Goal: Task Accomplishment & Management: Use online tool/utility

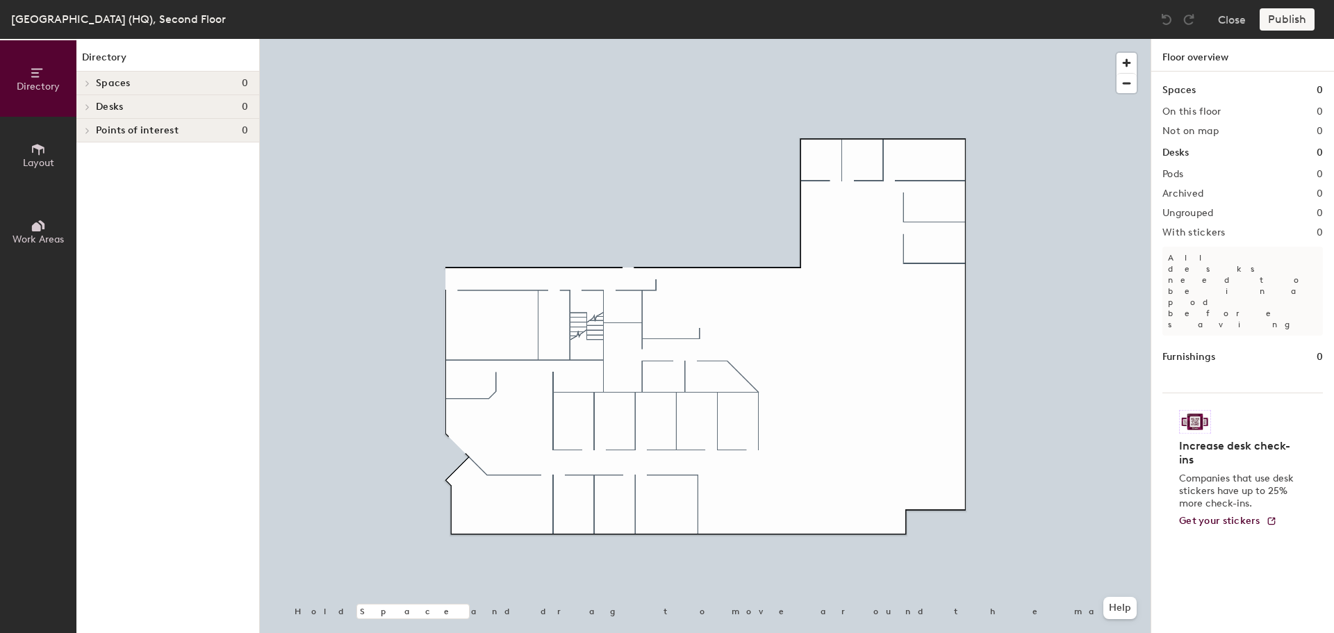
click at [38, 163] on span "Layout" at bounding box center [38, 163] width 31 height 12
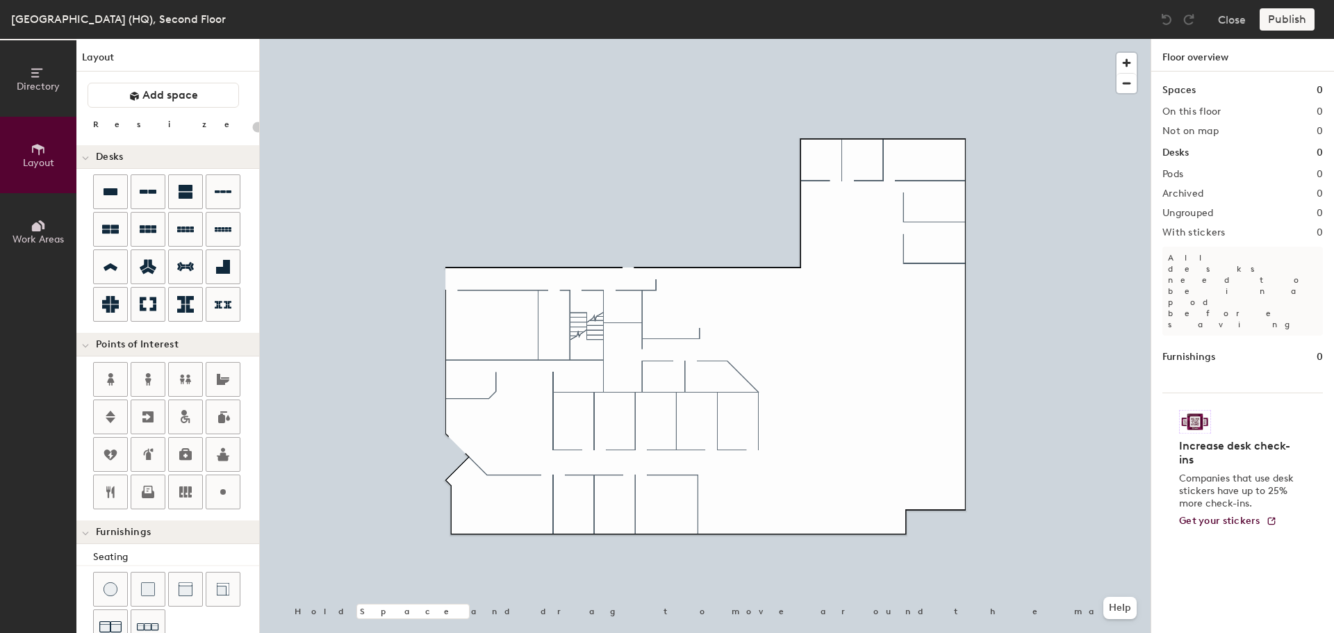
click at [35, 229] on icon at bounding box center [36, 226] width 9 height 9
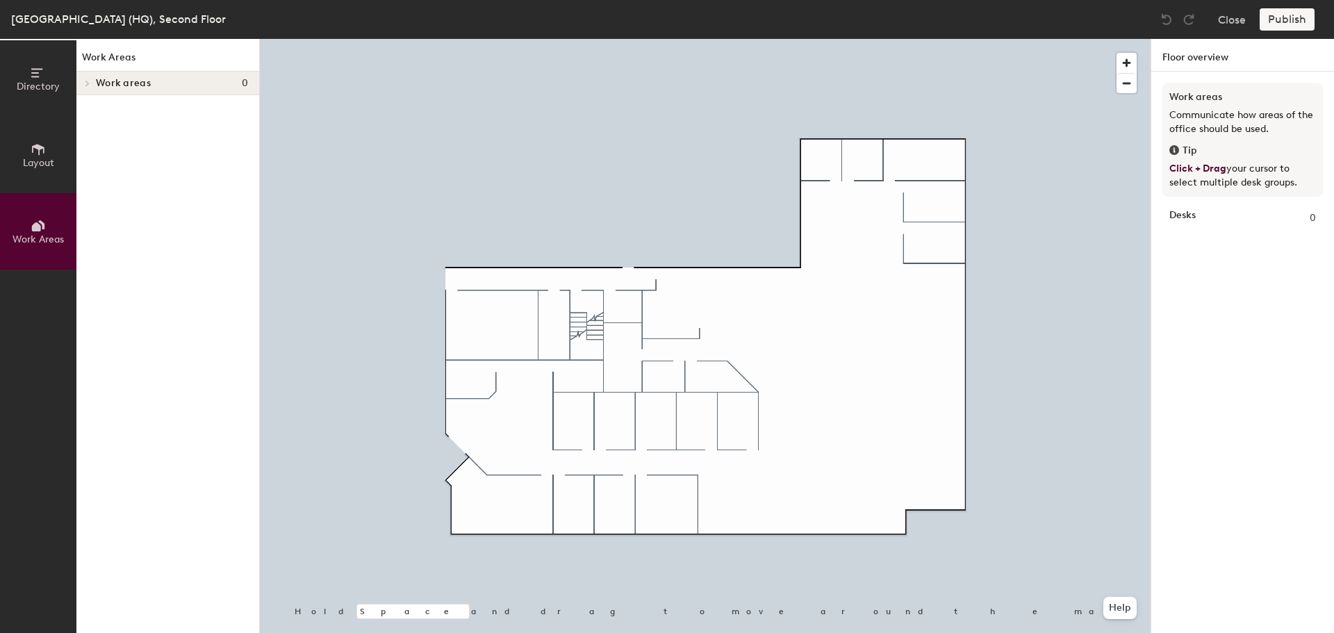
click at [27, 161] on span "Layout" at bounding box center [38, 163] width 31 height 12
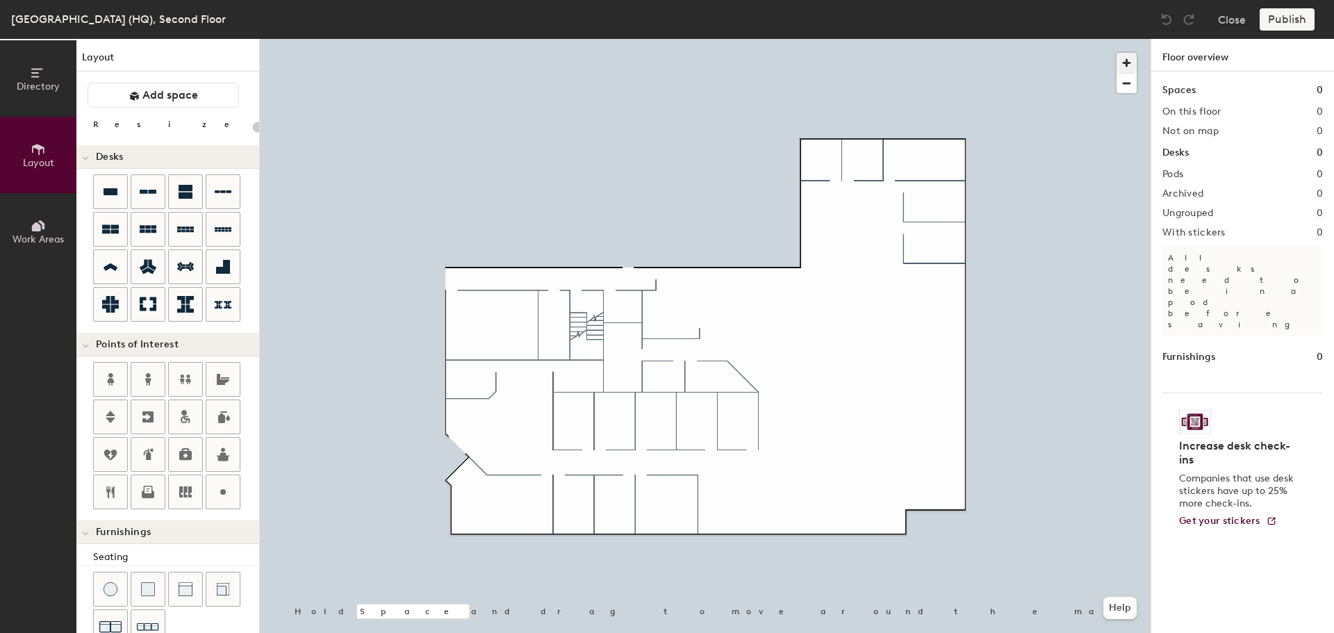
click at [1123, 60] on span "button" at bounding box center [1126, 63] width 20 height 20
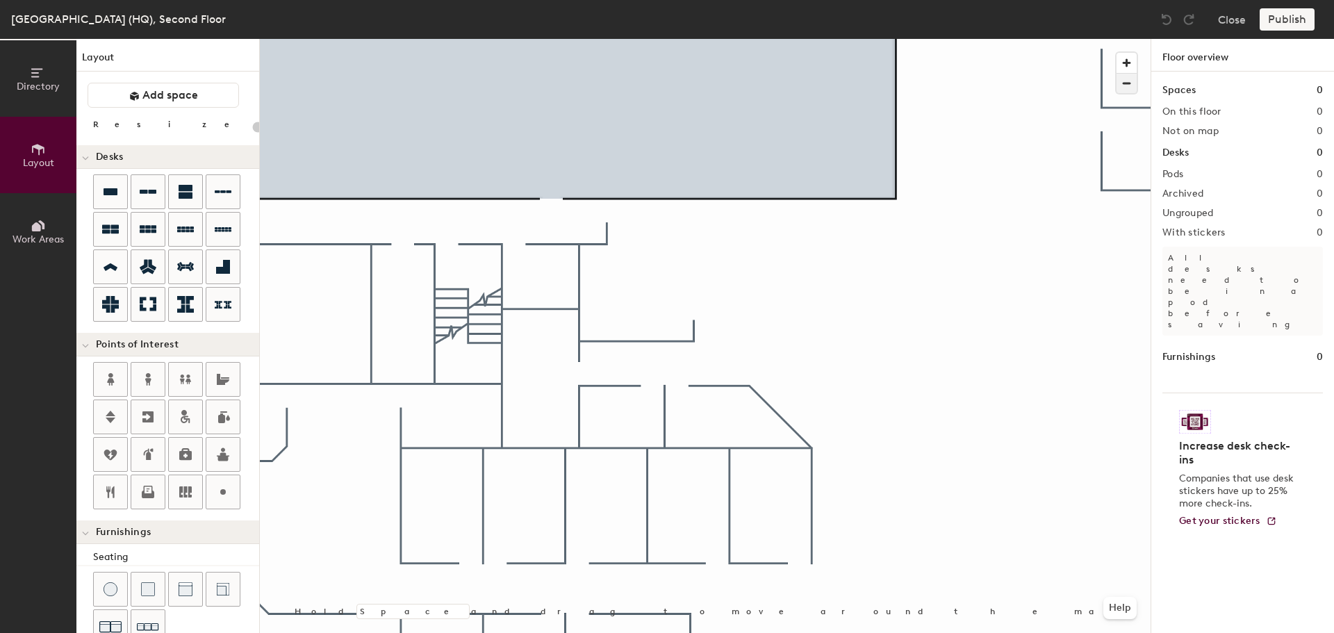
click at [1132, 83] on span "button" at bounding box center [1126, 83] width 20 height 19
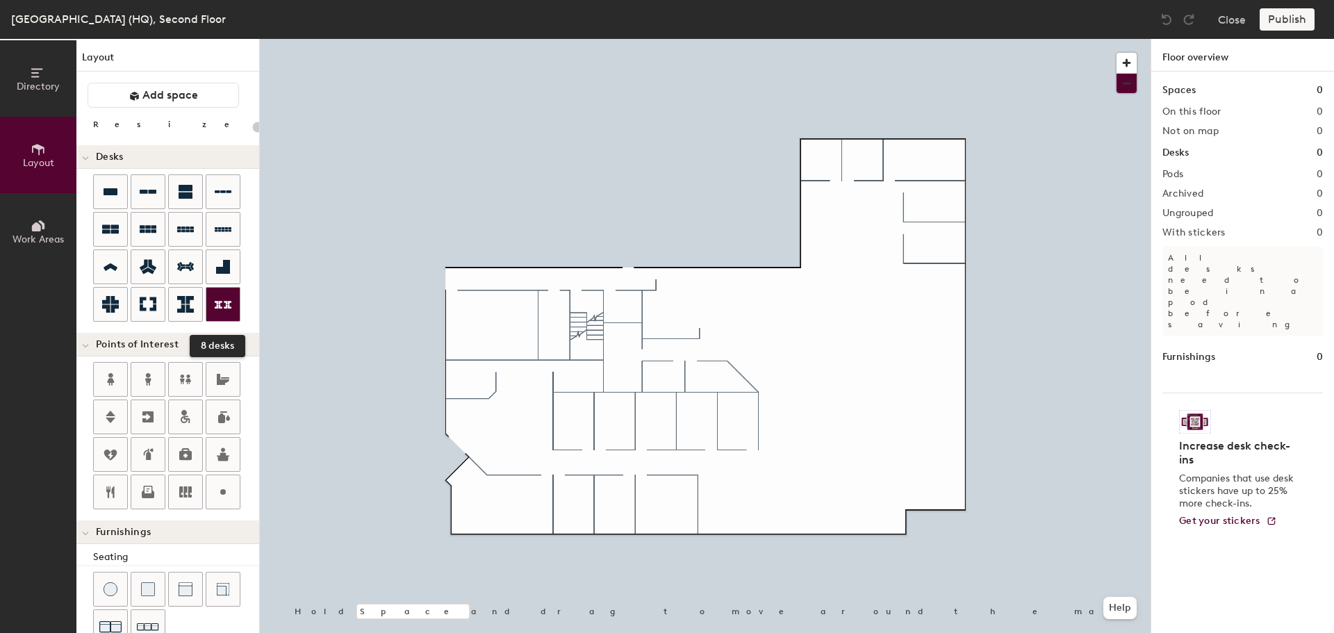
click at [229, 308] on icon at bounding box center [223, 304] width 17 height 17
click at [188, 298] on icon at bounding box center [185, 304] width 17 height 17
type input "100"
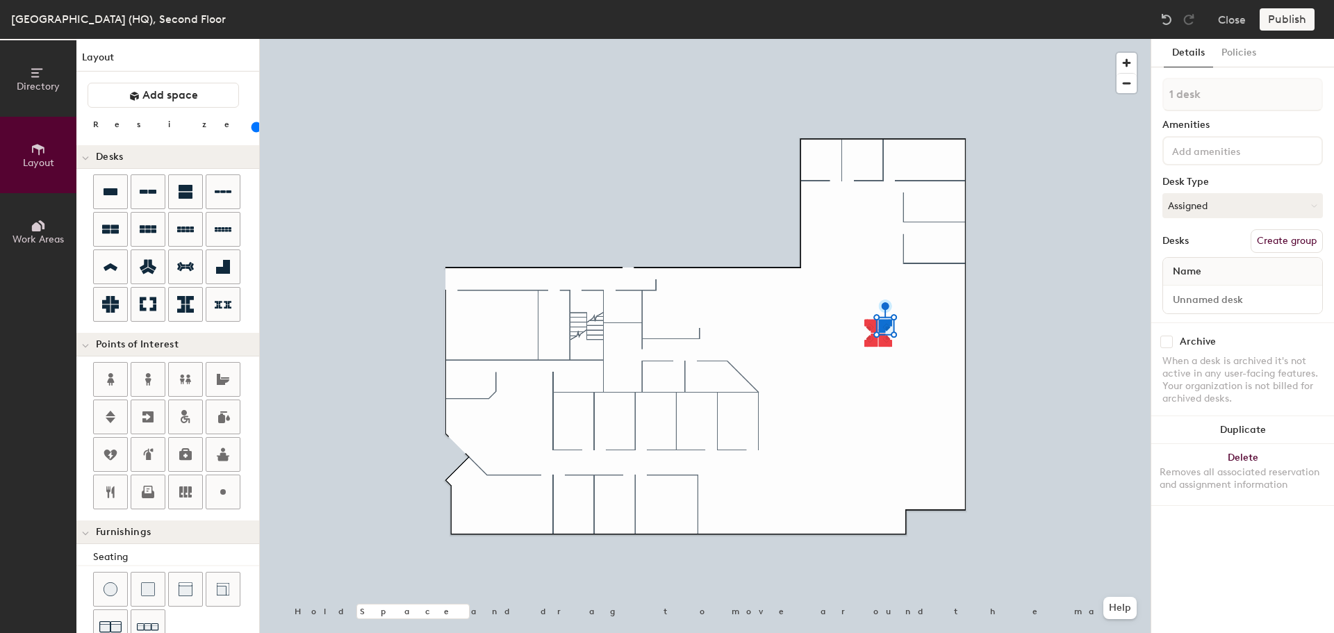
type input "4 desks"
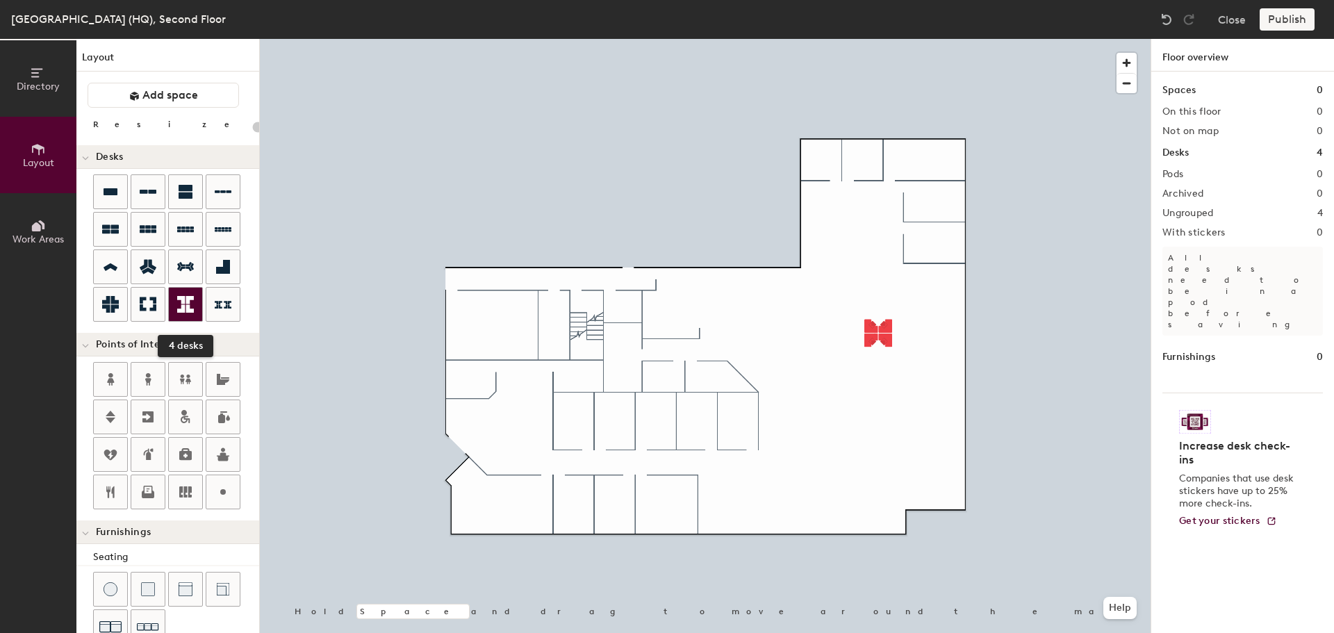
click at [197, 308] on div at bounding box center [185, 304] width 33 height 33
type input "100"
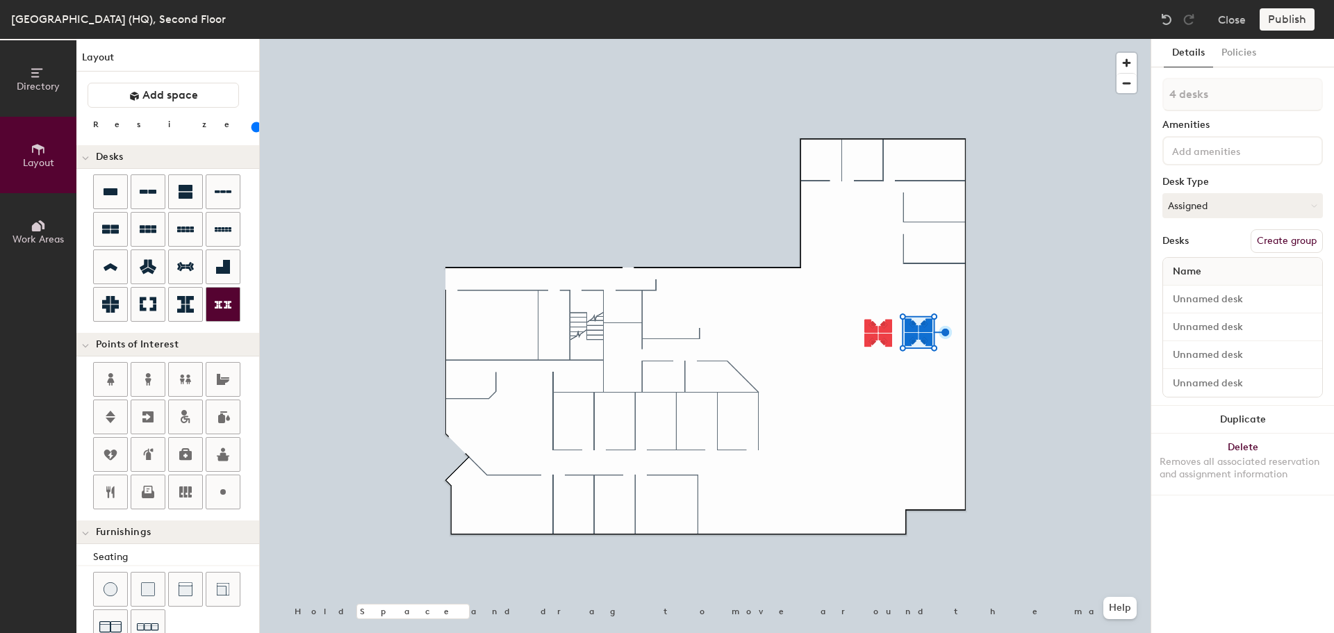
type input "1 desk"
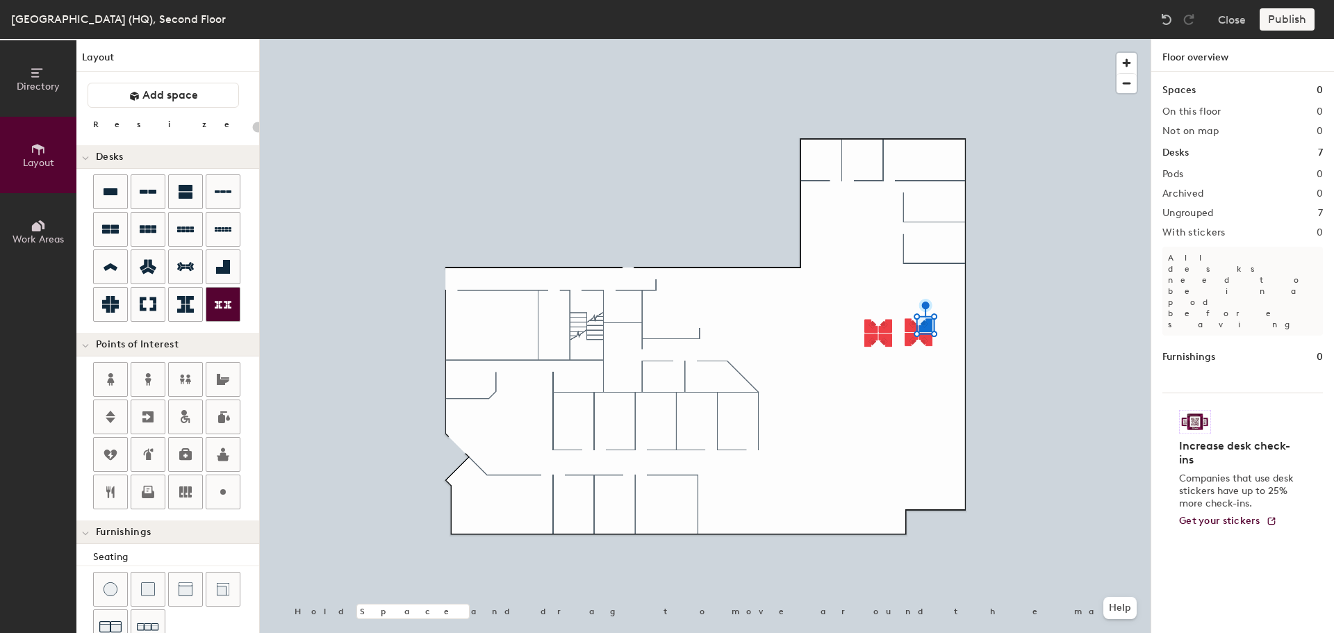
click at [926, 39] on div at bounding box center [705, 39] width 891 height 0
click at [876, 39] on div at bounding box center [705, 39] width 891 height 0
type input "100"
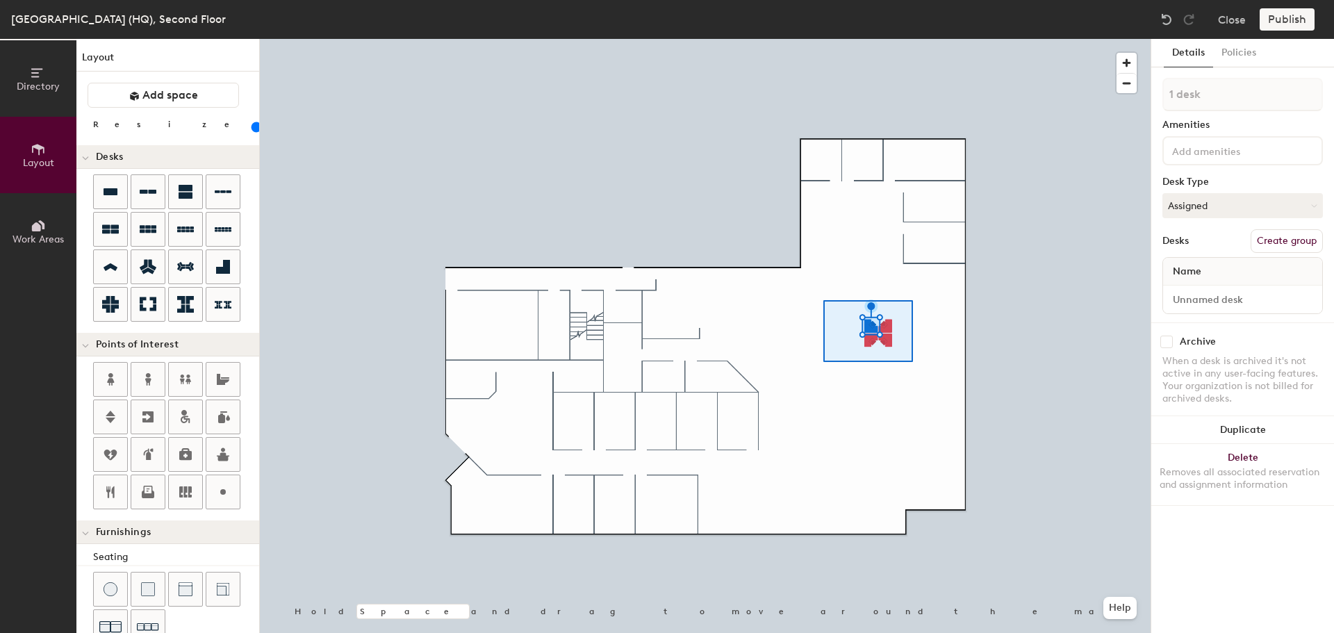
type input "4 desks"
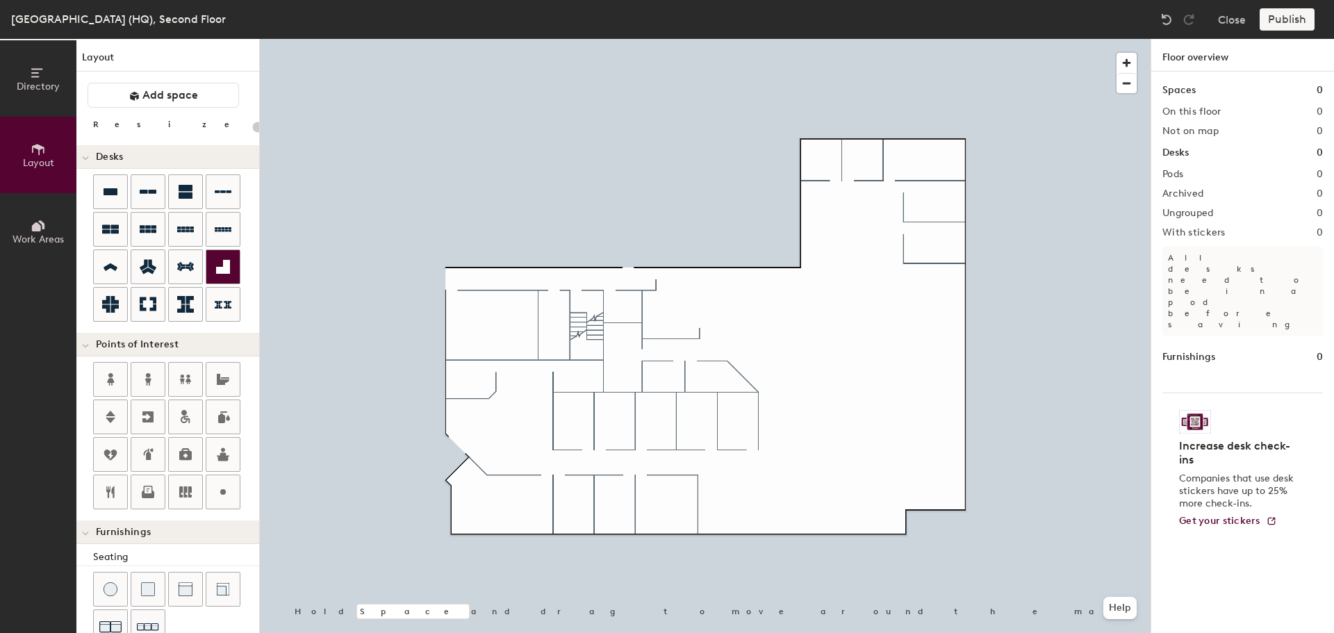
click at [230, 269] on icon at bounding box center [223, 267] width 14 height 14
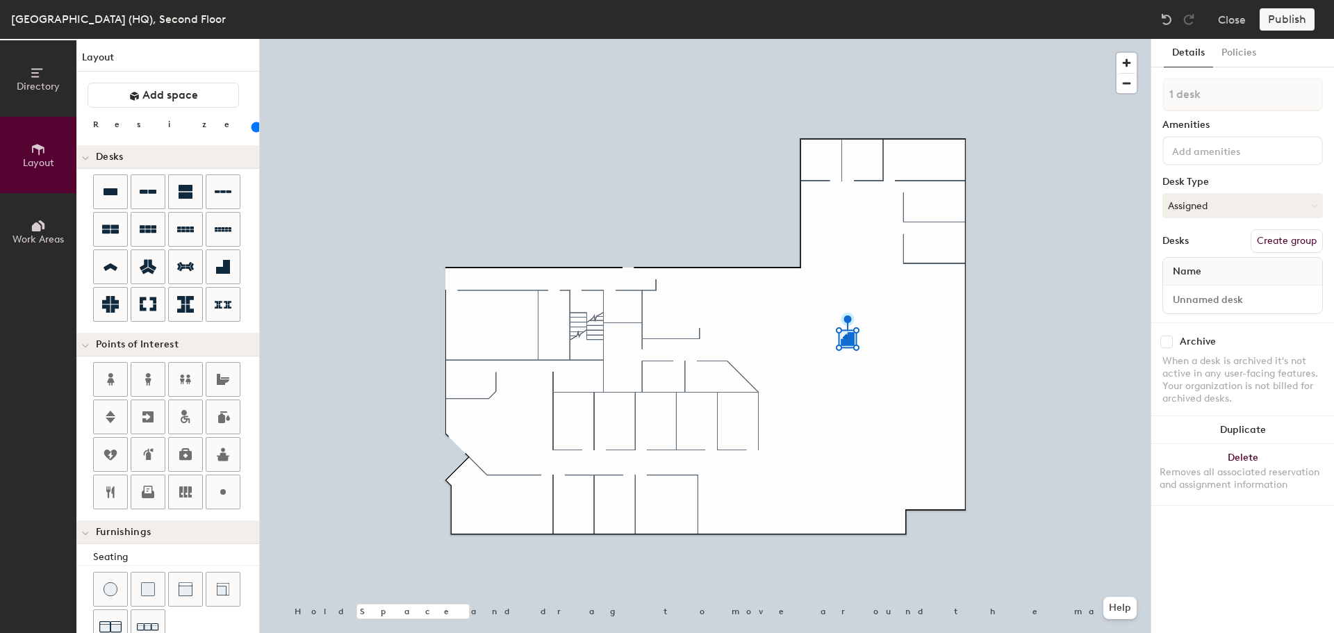
click at [867, 39] on div at bounding box center [705, 39] width 891 height 0
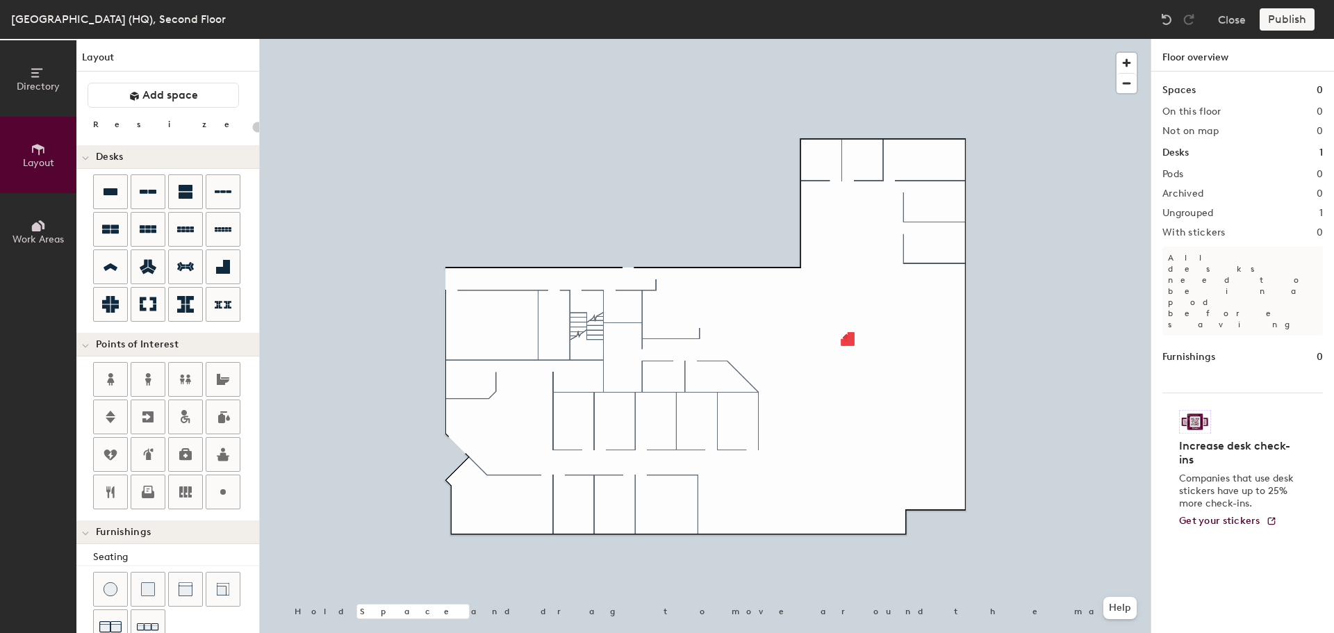
click at [848, 39] on div at bounding box center [705, 39] width 891 height 0
click at [228, 303] on icon at bounding box center [223, 305] width 17 height 8
type input "20"
click at [24, 231] on button "Work Areas" at bounding box center [38, 231] width 76 height 76
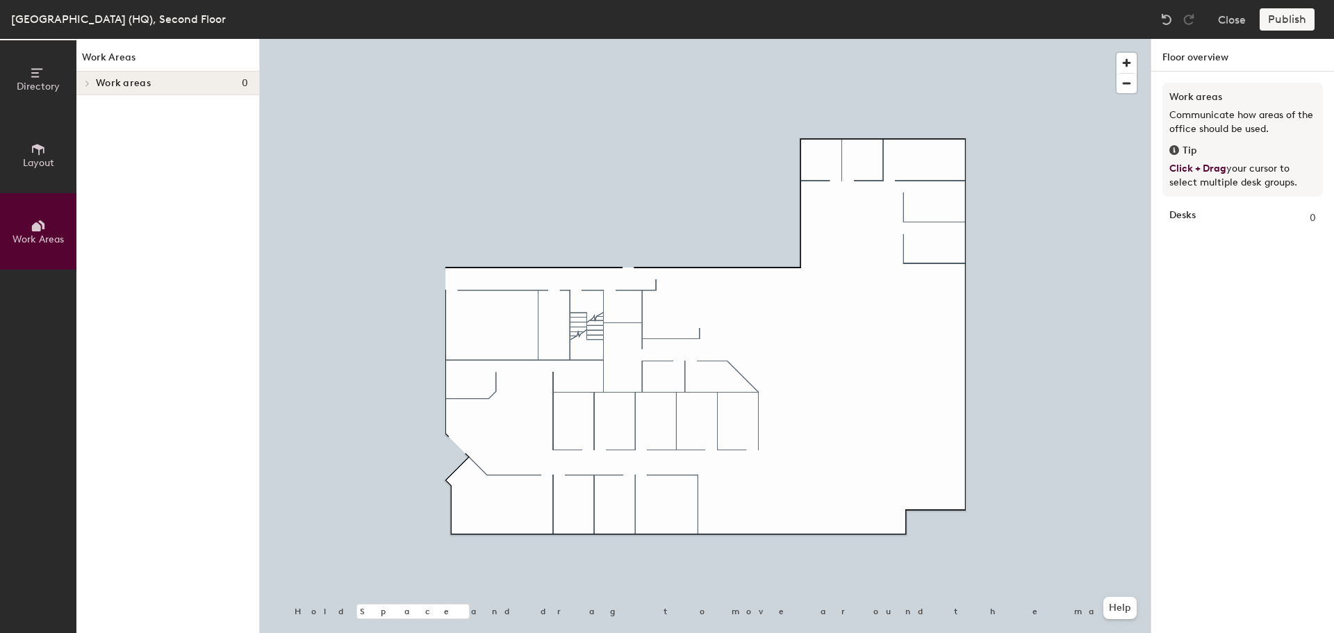
click at [37, 164] on span "Layout" at bounding box center [38, 163] width 31 height 12
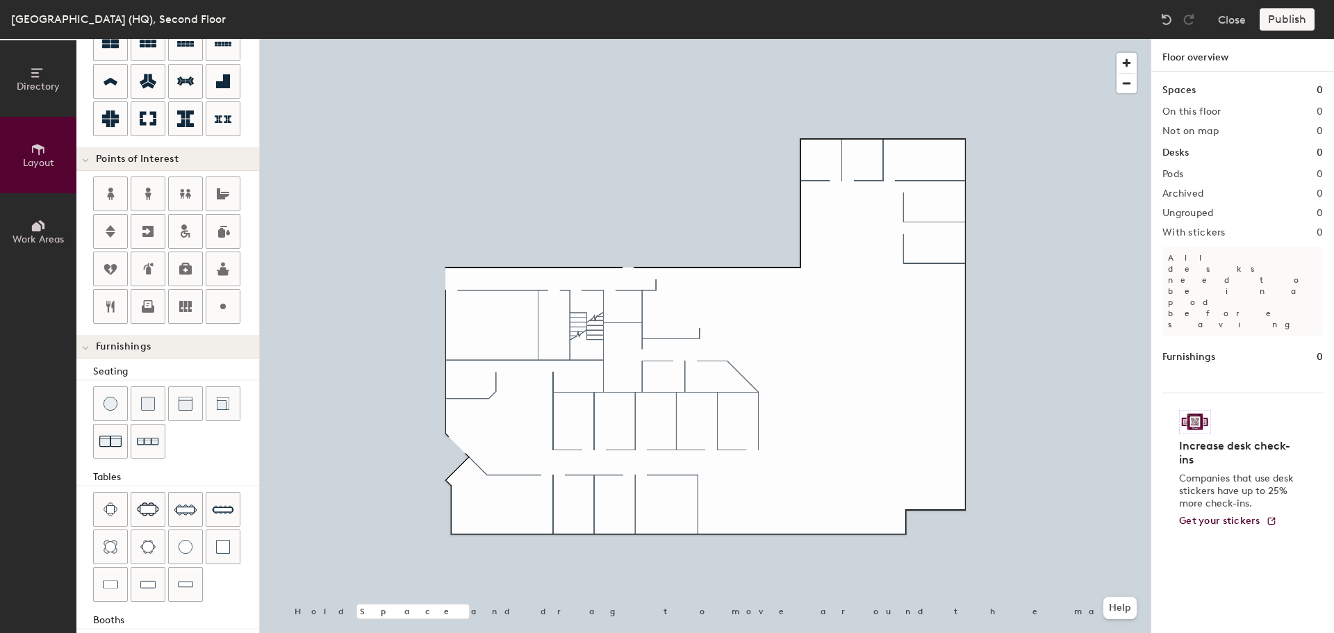
scroll to position [208, 0]
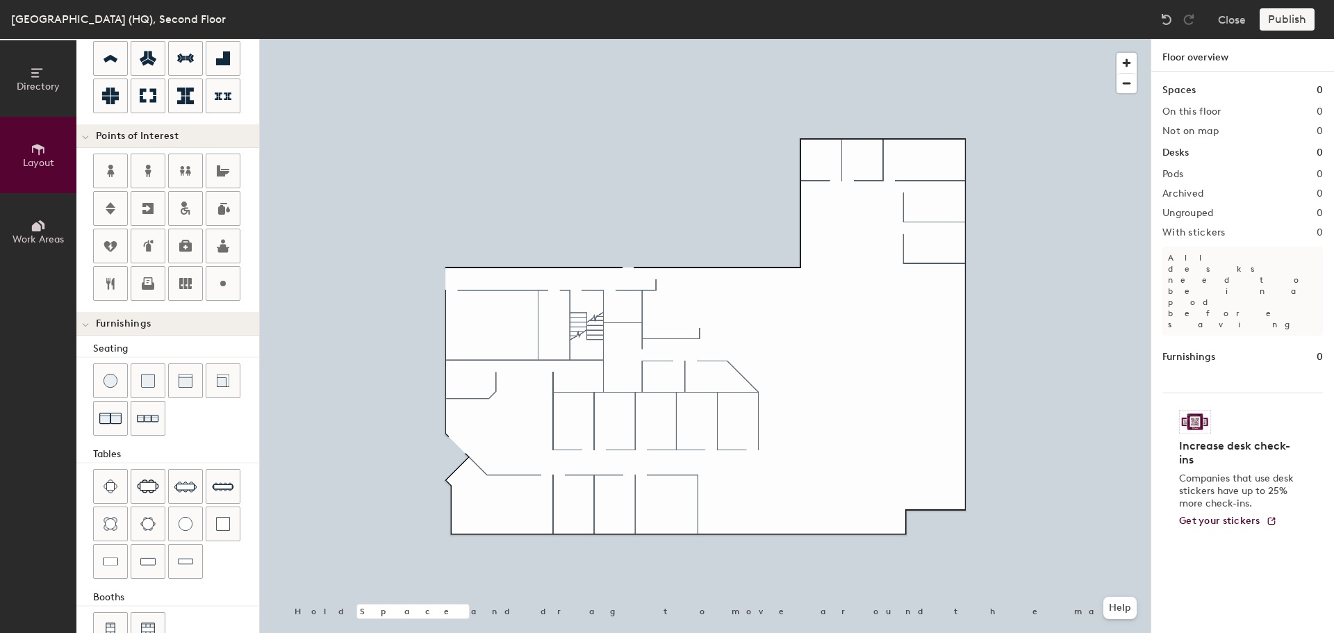
click at [675, 312] on div "Directory Layout Work Areas Layout Add space Resize Desks Points of Interest Fu…" at bounding box center [667, 336] width 1334 height 594
drag, startPoint x: 114, startPoint y: 524, endPoint x: 255, endPoint y: 491, distance: 144.9
click at [685, 39] on div at bounding box center [705, 39] width 891 height 0
click at [706, 292] on div "Directory Layout Work Areas Layout Add space Resize Desks Points of Interest Fu…" at bounding box center [667, 336] width 1334 height 594
click at [727, 39] on div at bounding box center [705, 39] width 891 height 0
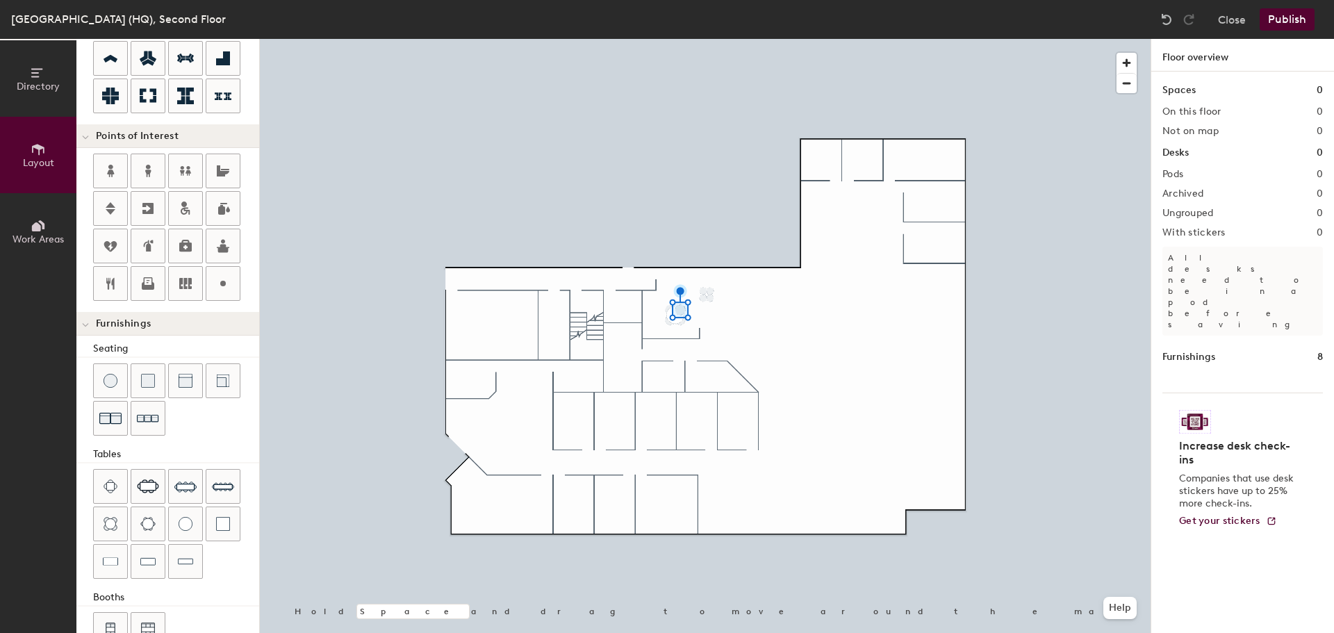
drag, startPoint x: 108, startPoint y: 520, endPoint x: 238, endPoint y: 457, distance: 143.5
click at [702, 39] on div at bounding box center [705, 39] width 891 height 0
click at [112, 490] on img at bounding box center [111, 486] width 14 height 14
click at [112, 486] on img at bounding box center [111, 486] width 14 height 14
click at [739, 39] on div at bounding box center [705, 39] width 891 height 0
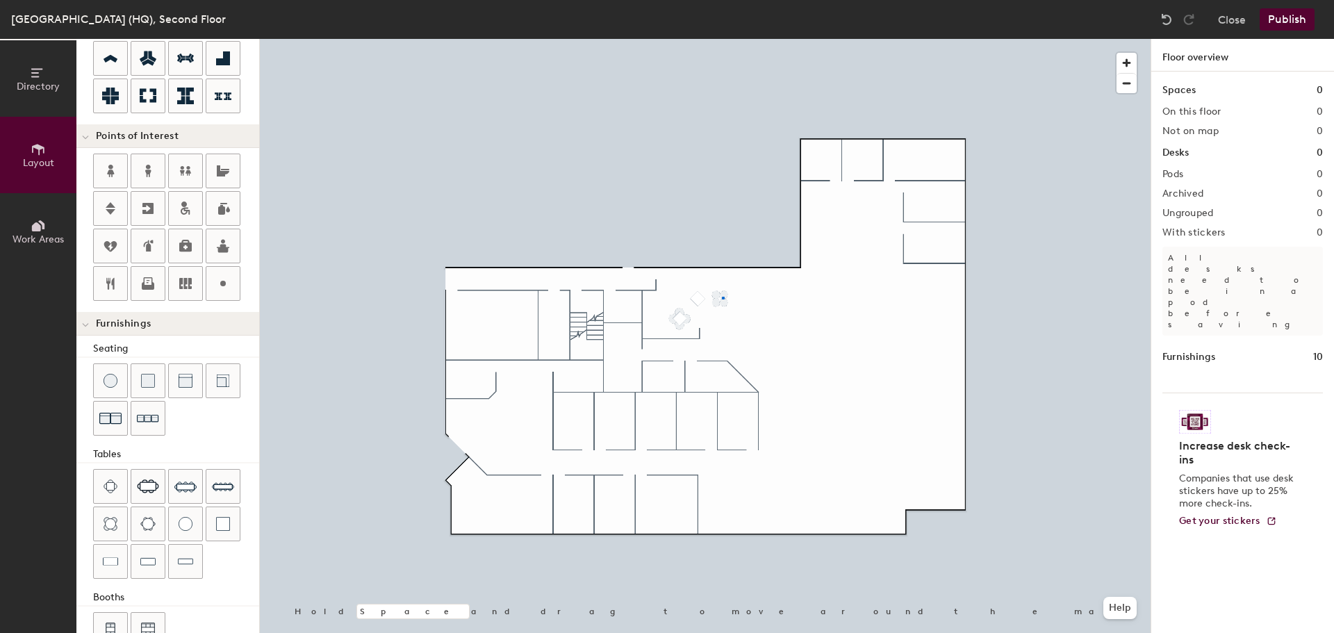
click at [722, 39] on div at bounding box center [705, 39] width 891 height 0
click at [712, 326] on span "Delete" at bounding box center [722, 324] width 49 height 24
click at [114, 487] on img at bounding box center [111, 486] width 14 height 14
click at [753, 39] on div at bounding box center [705, 39] width 891 height 0
click at [113, 484] on img at bounding box center [111, 486] width 14 height 14
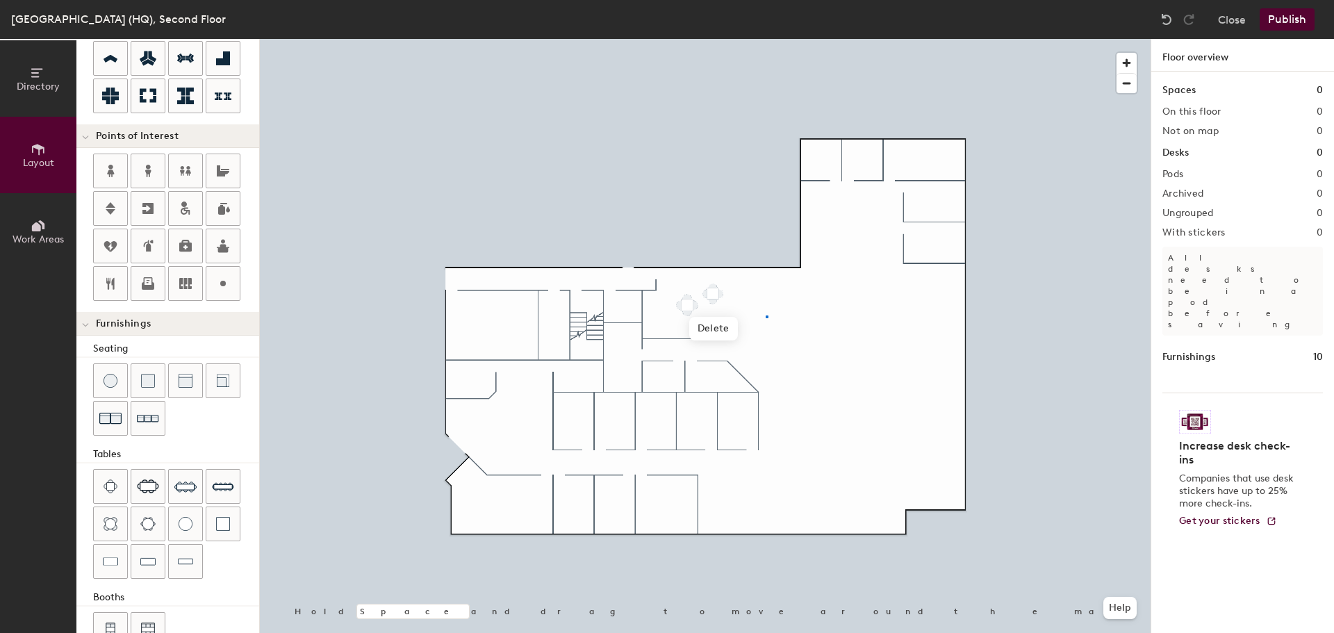
click at [768, 39] on div at bounding box center [705, 39] width 891 height 0
click at [110, 559] on img at bounding box center [110, 561] width 15 height 14
click at [151, 556] on img at bounding box center [147, 561] width 15 height 14
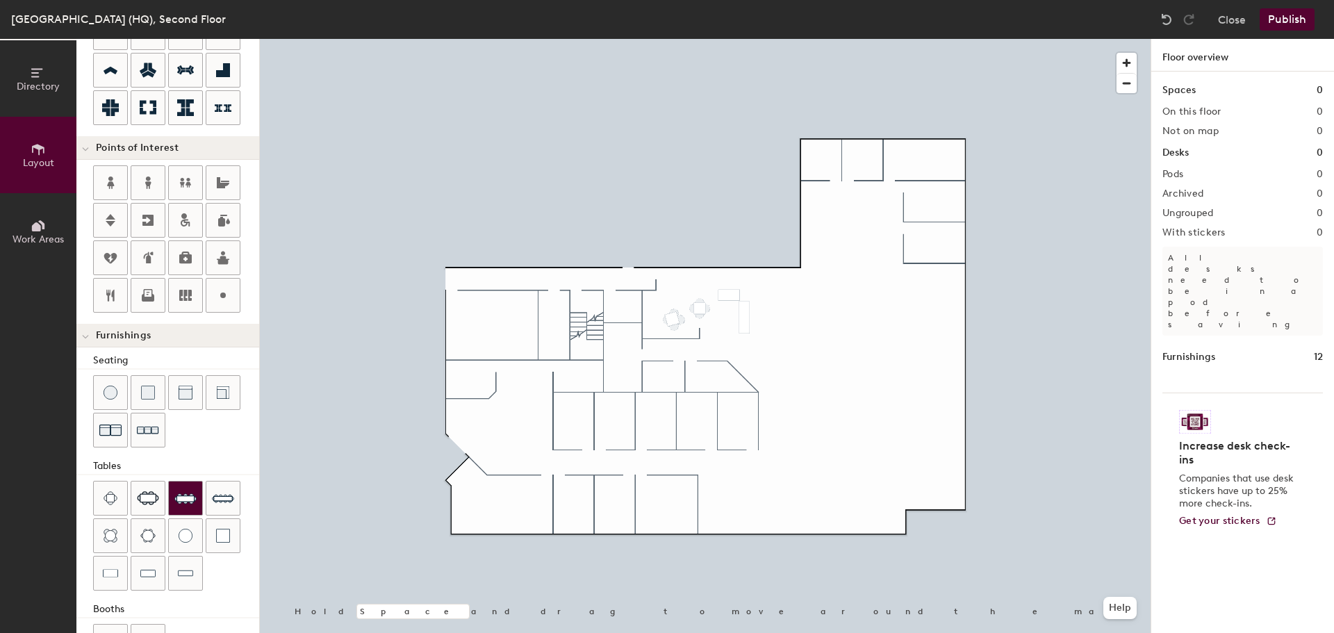
scroll to position [175, 0]
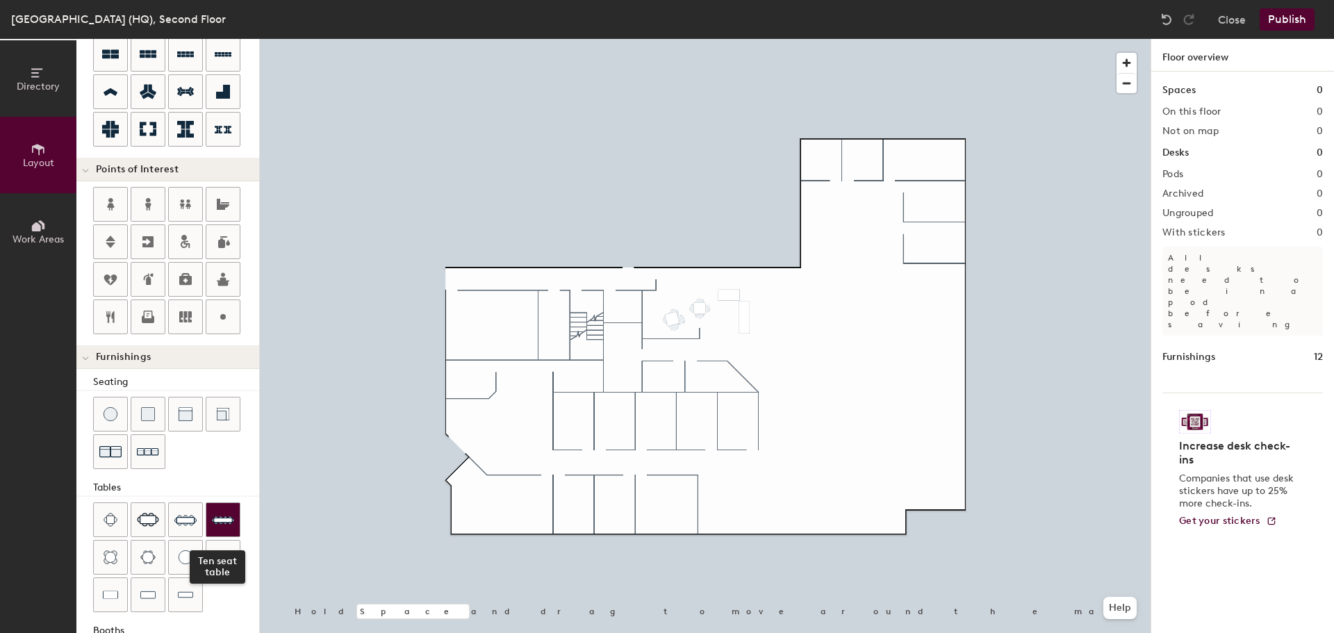
click at [220, 520] on img at bounding box center [223, 519] width 22 height 22
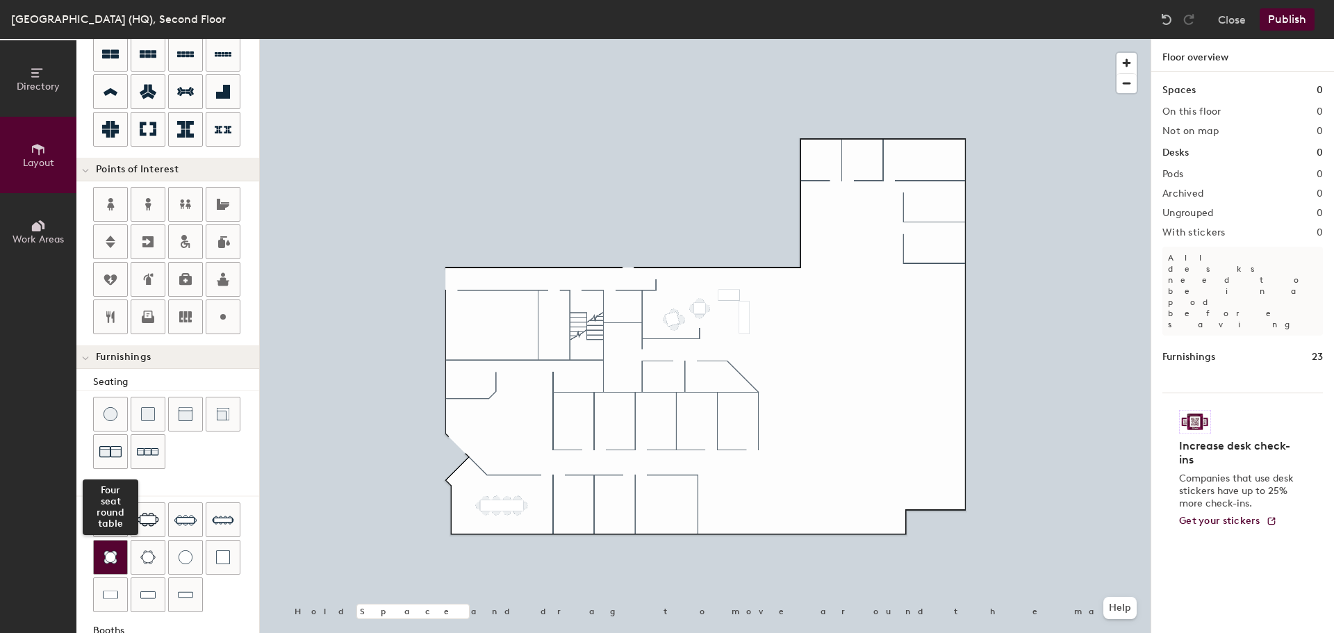
click at [101, 556] on div at bounding box center [110, 556] width 33 height 33
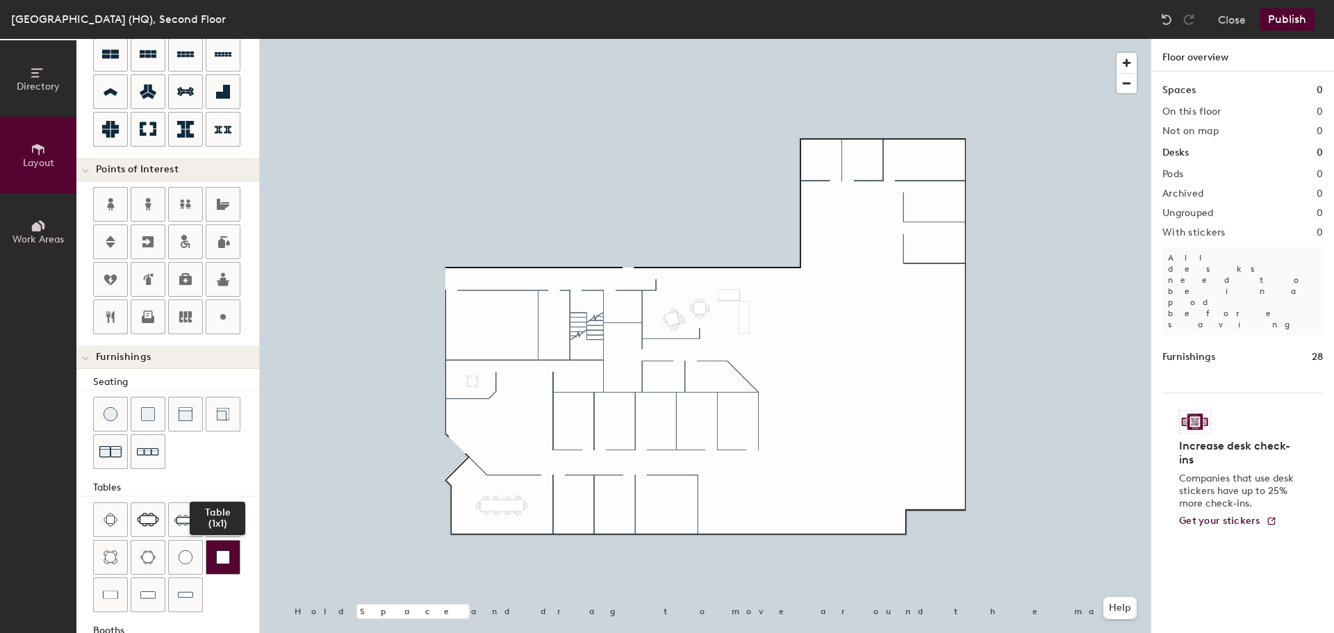
click at [226, 562] on img at bounding box center [223, 557] width 14 height 14
click at [774, 39] on div at bounding box center [705, 39] width 891 height 0
click at [116, 417] on img at bounding box center [111, 414] width 14 height 14
click at [735, 328] on span "Delete" at bounding box center [724, 334] width 49 height 24
click at [115, 409] on img at bounding box center [111, 414] width 14 height 14
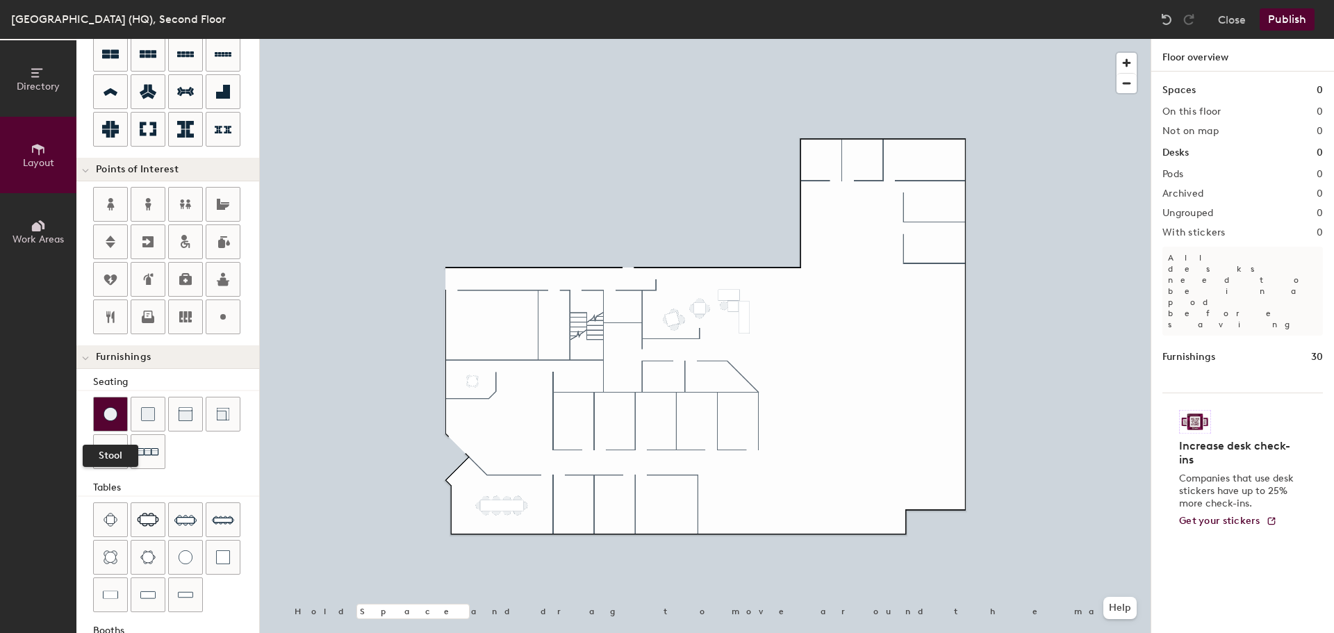
click at [111, 415] on img at bounding box center [111, 414] width 14 height 14
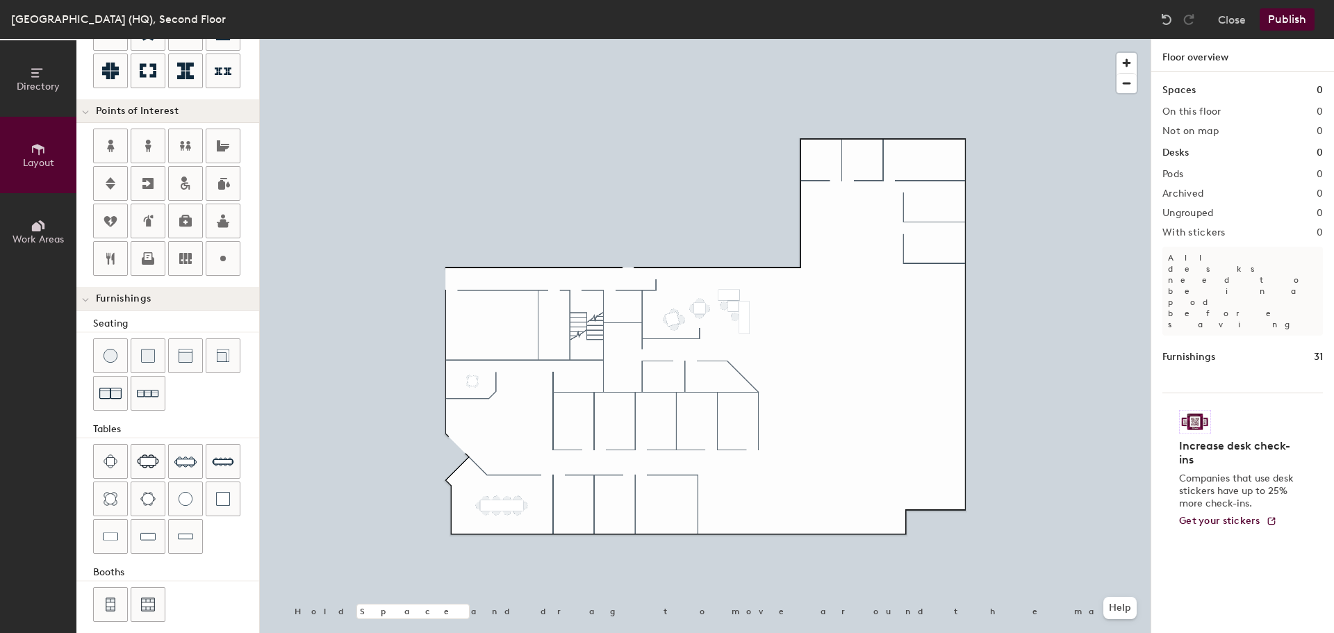
scroll to position [245, 0]
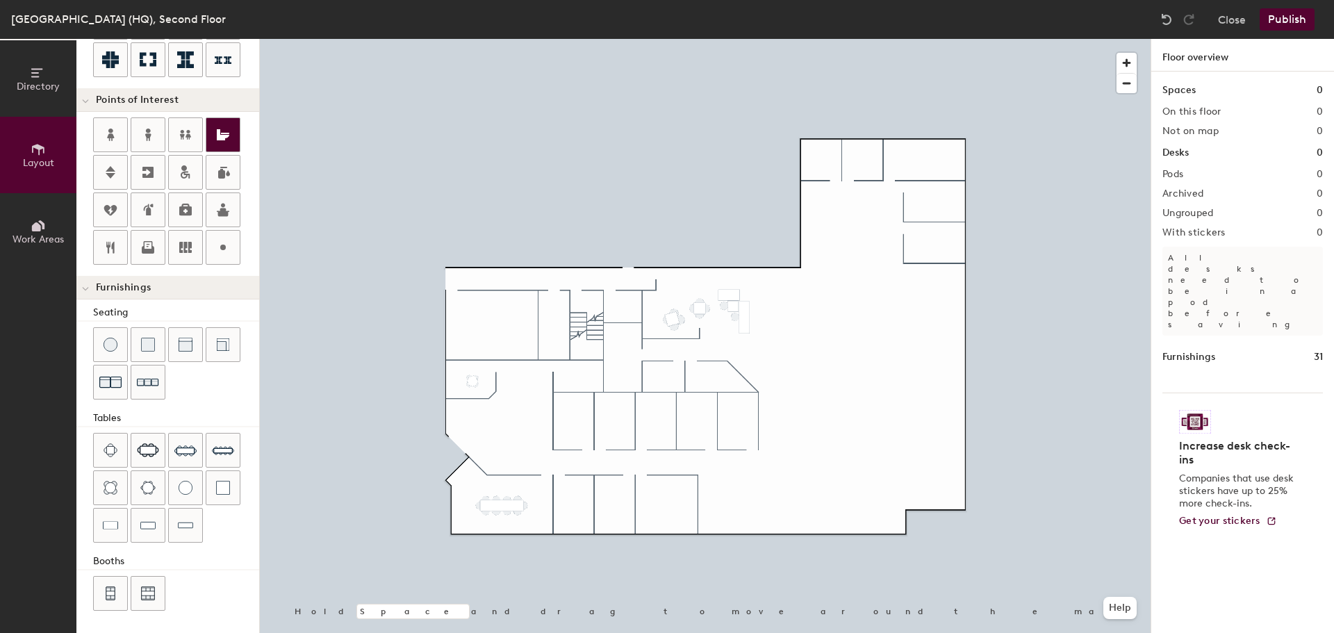
click at [220, 136] on icon at bounding box center [223, 134] width 13 height 11
type input "20"
type input "Restrooms"
click at [659, 345] on span "Done" at bounding box center [662, 345] width 41 height 24
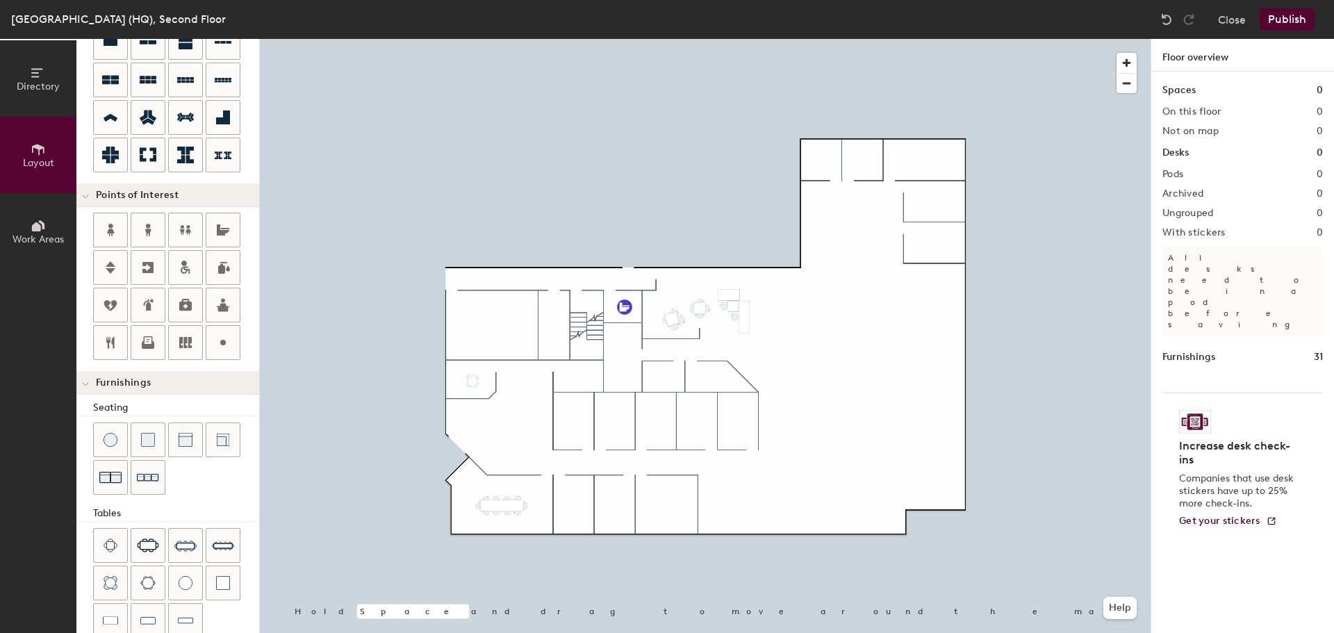
scroll to position [106, 0]
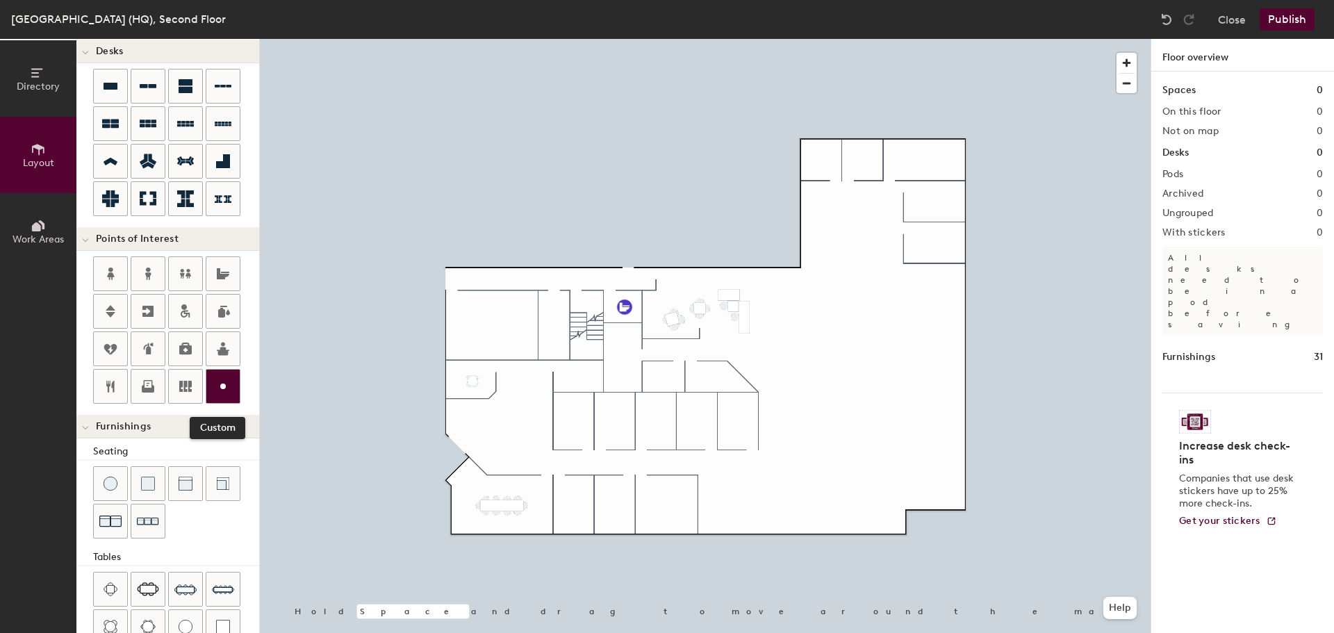
click at [224, 384] on circle at bounding box center [223, 386] width 6 height 6
type input "20"
type input "Fan Room"
click at [226, 387] on icon at bounding box center [223, 386] width 17 height 17
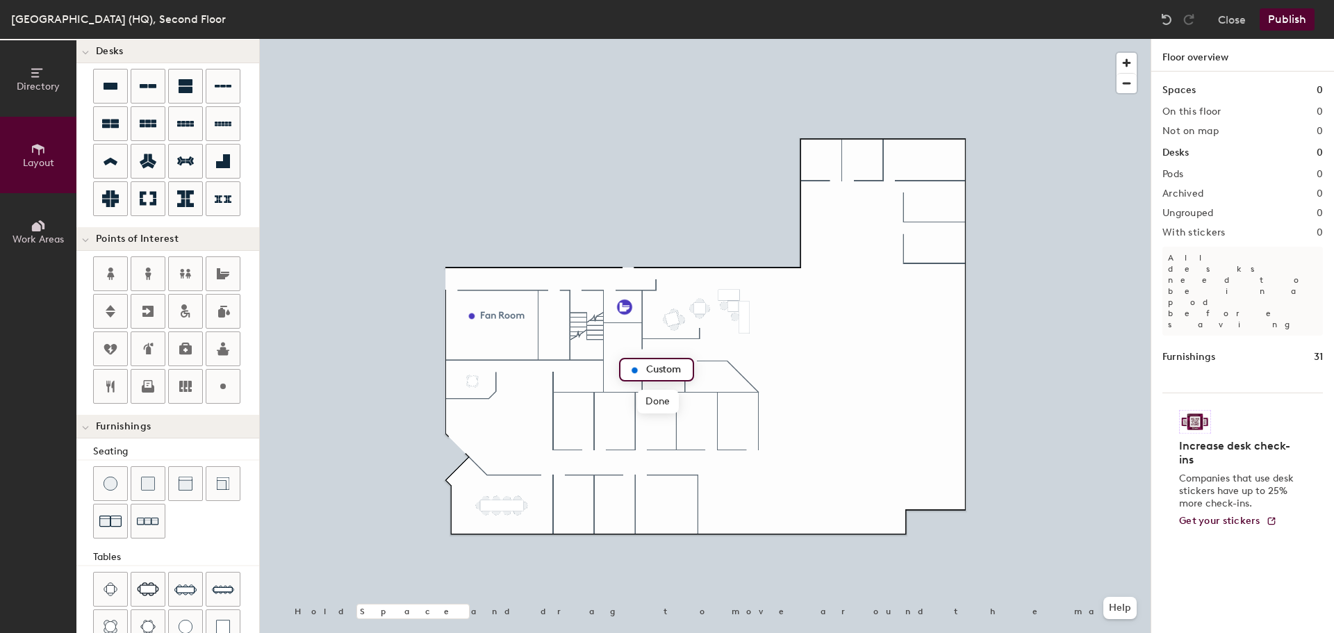
type input "20"
type input "IT Rack"
click at [650, 399] on span "Done" at bounding box center [657, 402] width 41 height 24
click at [635, 39] on div at bounding box center [705, 39] width 891 height 0
click at [631, 39] on div at bounding box center [705, 39] width 891 height 0
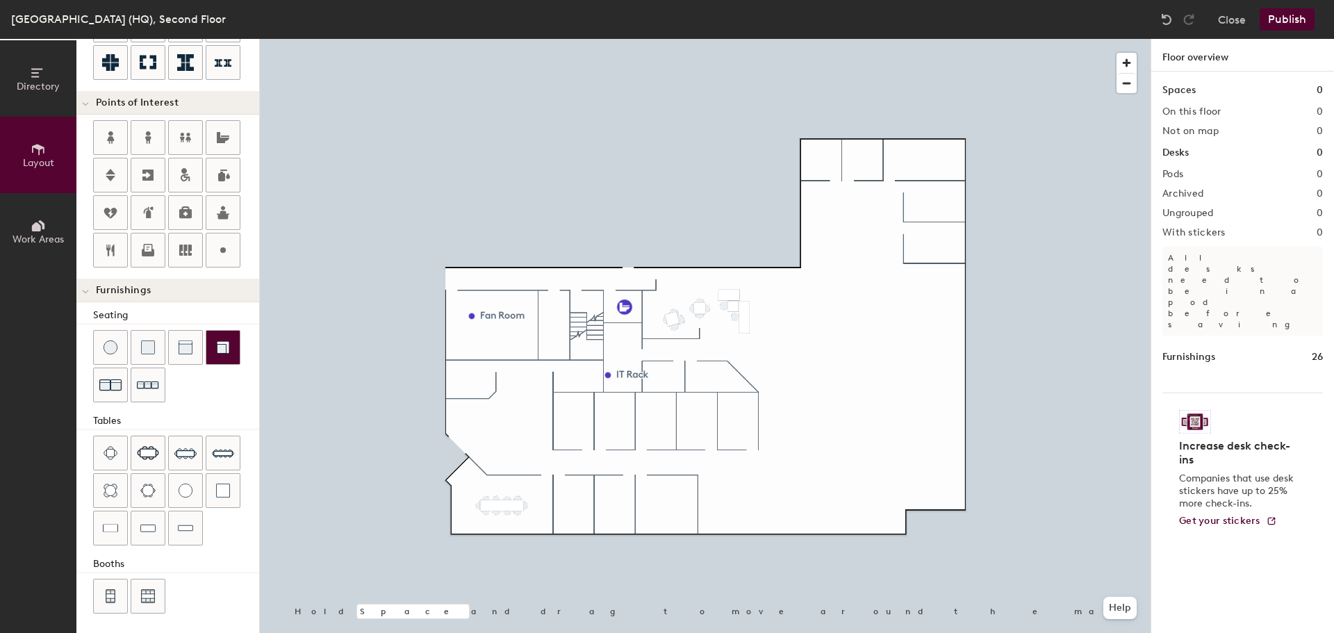
scroll to position [245, 0]
click at [186, 481] on img at bounding box center [186, 488] width 14 height 14
click at [468, 379] on div "Directory Layout Work Areas Layout Add space Resize Desks Points of Interest Fu…" at bounding box center [667, 336] width 1334 height 594
click at [224, 541] on div at bounding box center [176, 489] width 166 height 113
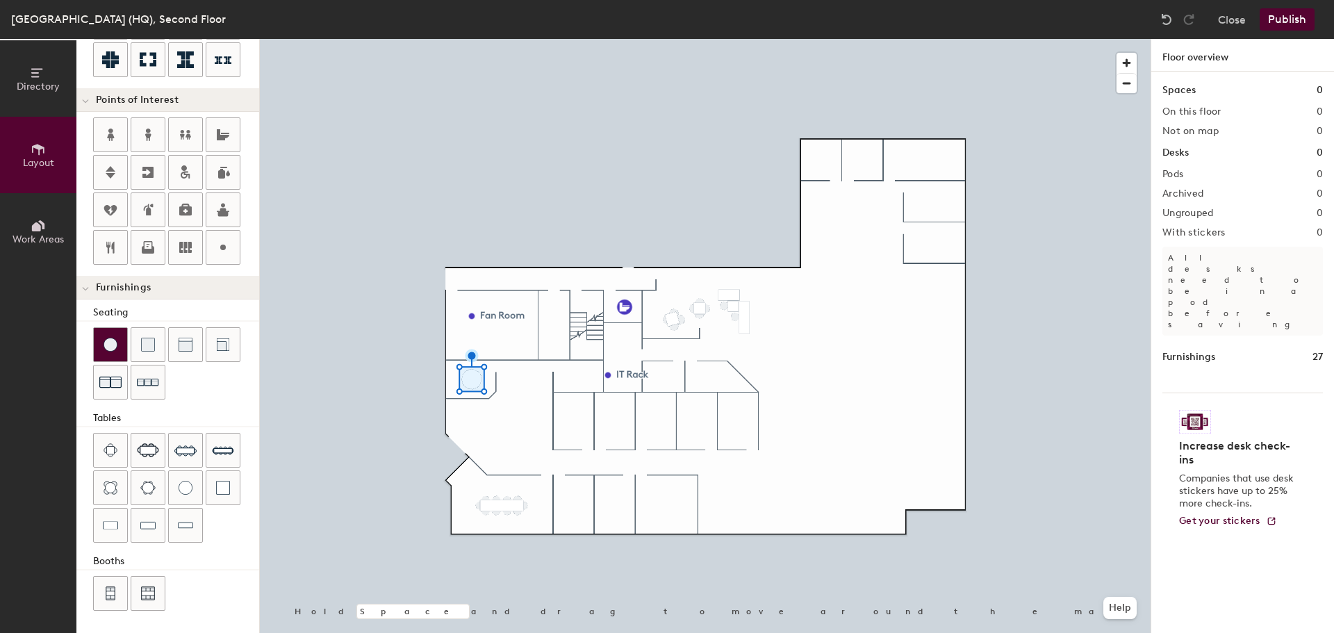
click at [110, 347] on img at bounding box center [111, 345] width 14 height 14
click at [115, 349] on img at bounding box center [111, 345] width 14 height 14
click at [461, 386] on div "Directory Layout Work Areas Layout Add space Resize Desks Points of Interest Fu…" at bounding box center [667, 336] width 1334 height 594
click at [482, 370] on div "Directory Layout Work Areas Layout Add space Resize Desks Points of Interest Fu…" at bounding box center [667, 336] width 1334 height 594
click at [483, 384] on div "Directory Layout Work Areas Layout Add space Resize Desks Points of Interest Fu…" at bounding box center [667, 336] width 1334 height 594
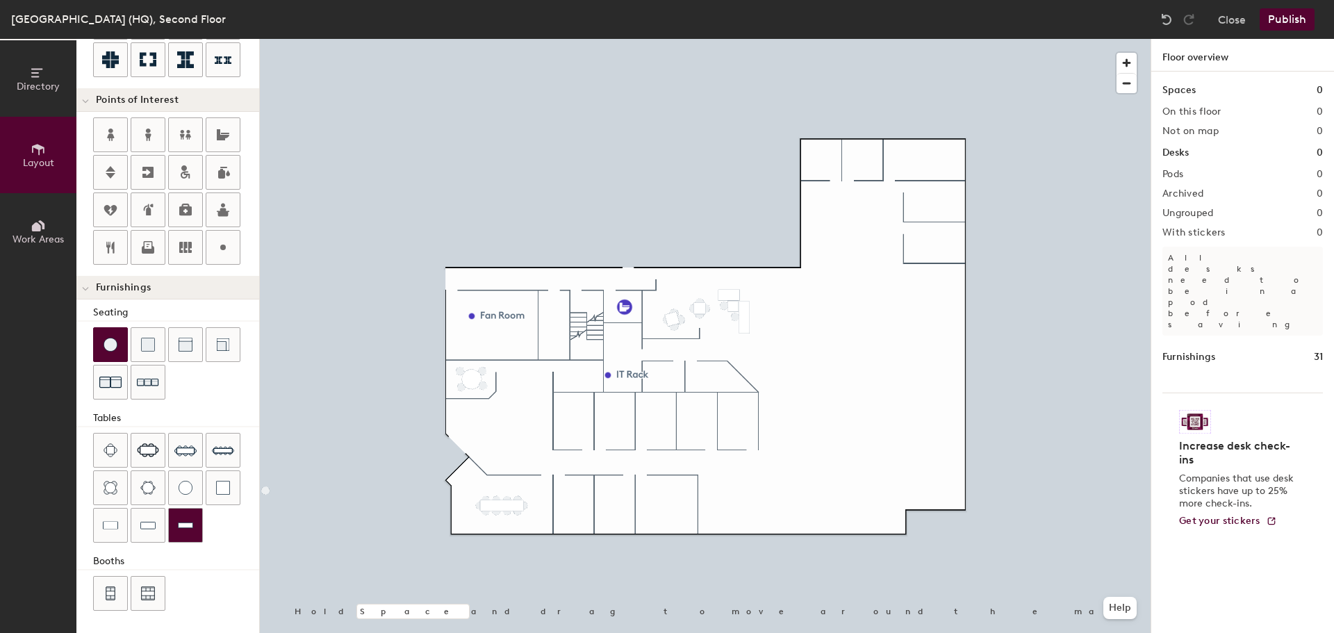
click at [186, 522] on img at bounding box center [185, 525] width 15 height 14
click at [150, 458] on div at bounding box center [147, 449] width 33 height 33
click at [233, 348] on div at bounding box center [222, 344] width 33 height 33
click at [233, 345] on div at bounding box center [222, 344] width 33 height 33
click at [519, 39] on div at bounding box center [705, 39] width 891 height 0
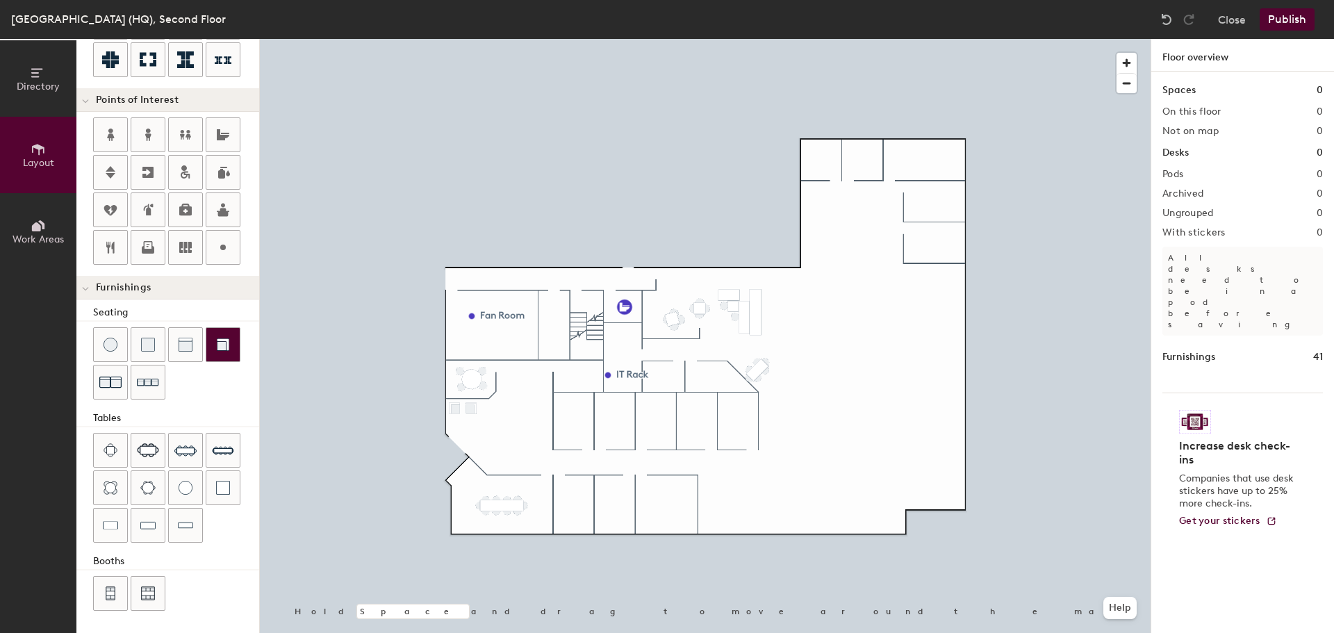
click at [233, 354] on div at bounding box center [222, 344] width 33 height 33
click at [463, 442] on span "Delete" at bounding box center [472, 454] width 49 height 24
click at [226, 349] on img at bounding box center [223, 345] width 14 height 14
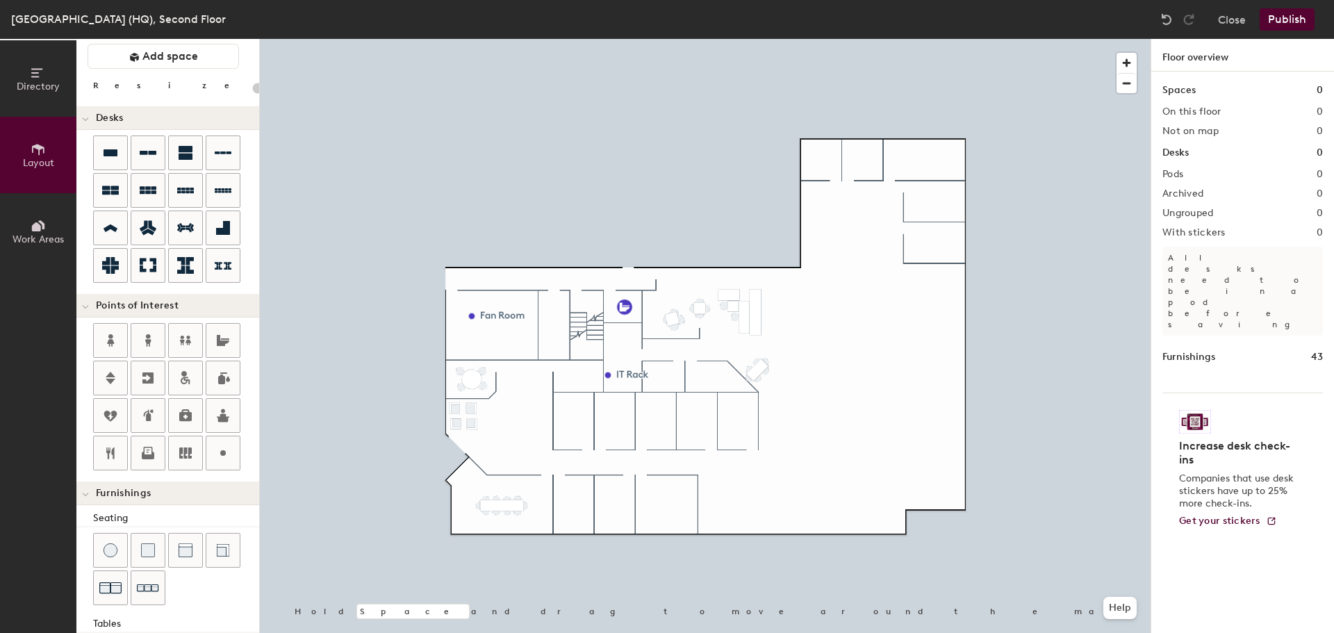
scroll to position [36, 0]
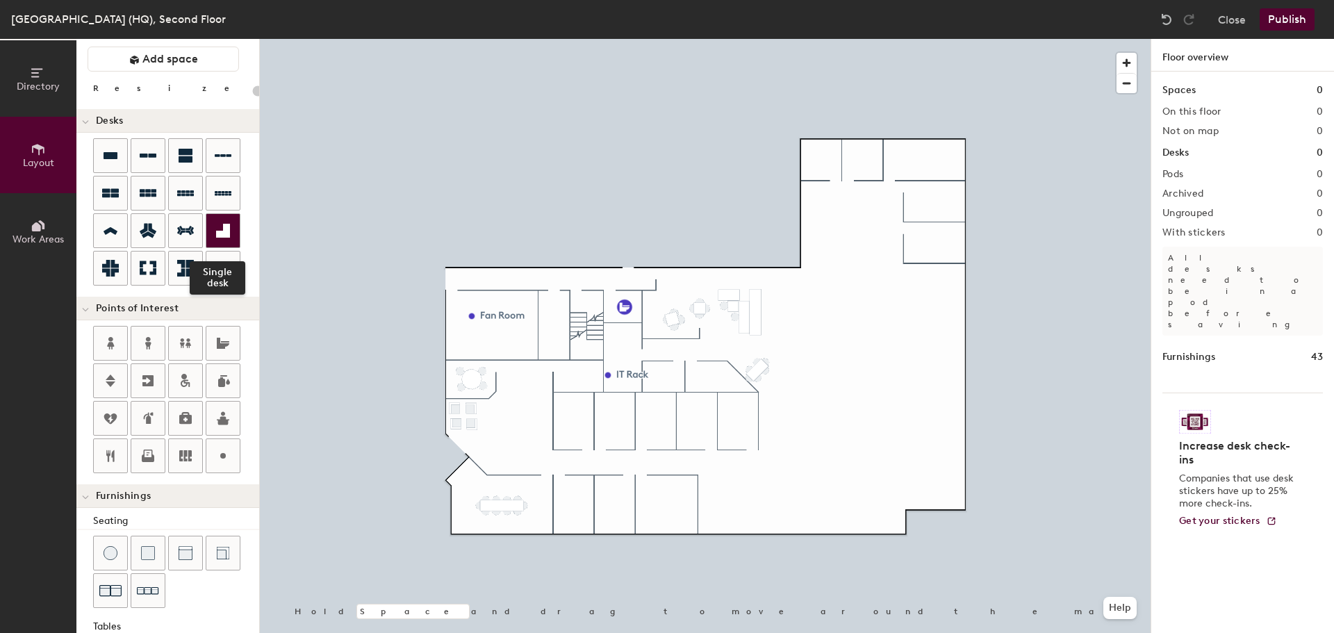
click at [219, 231] on icon at bounding box center [223, 231] width 14 height 14
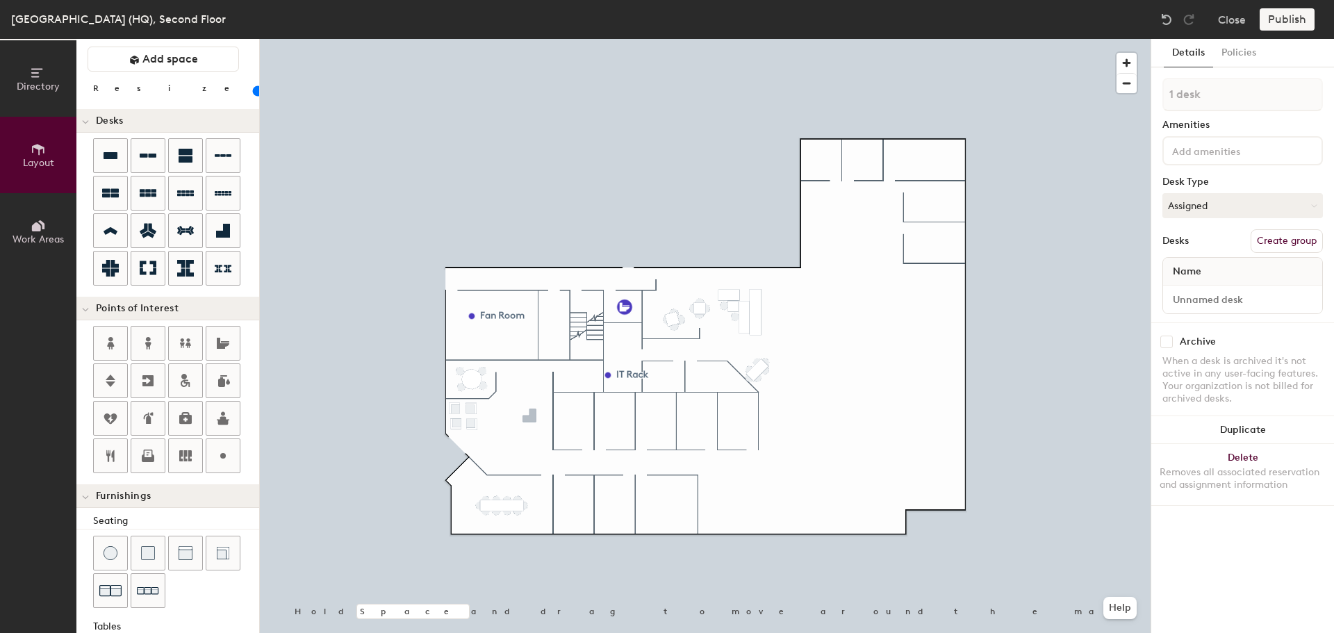
type input "100"
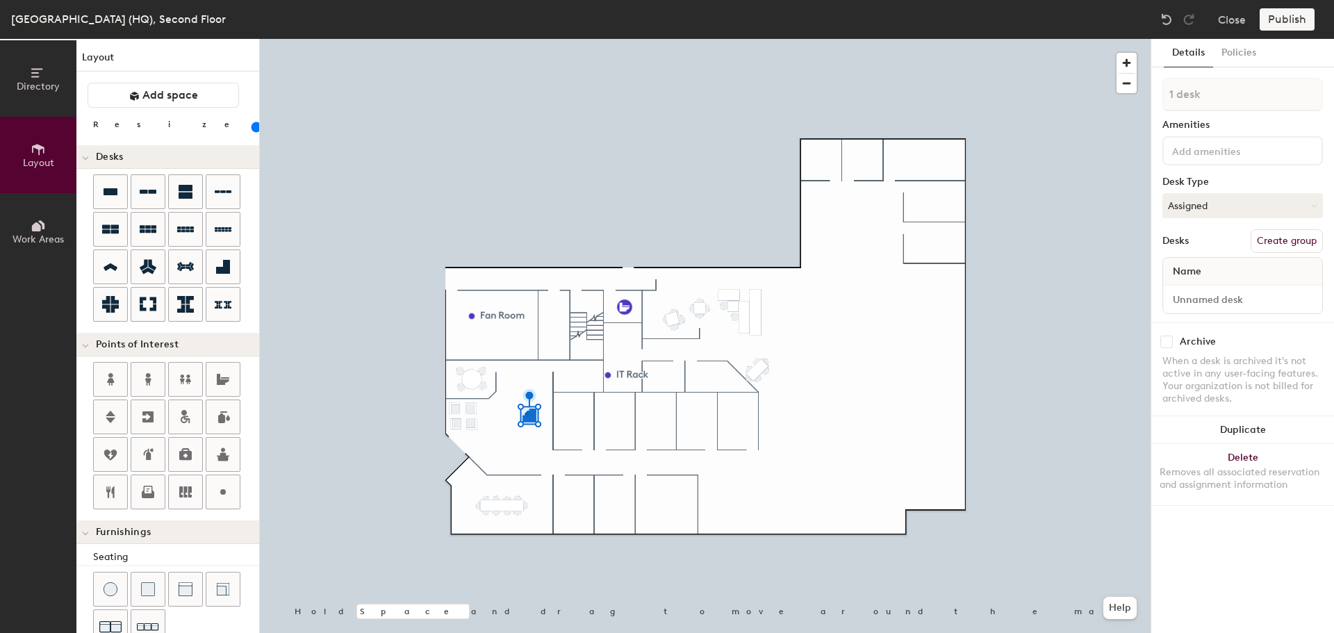
scroll to position [36, 0]
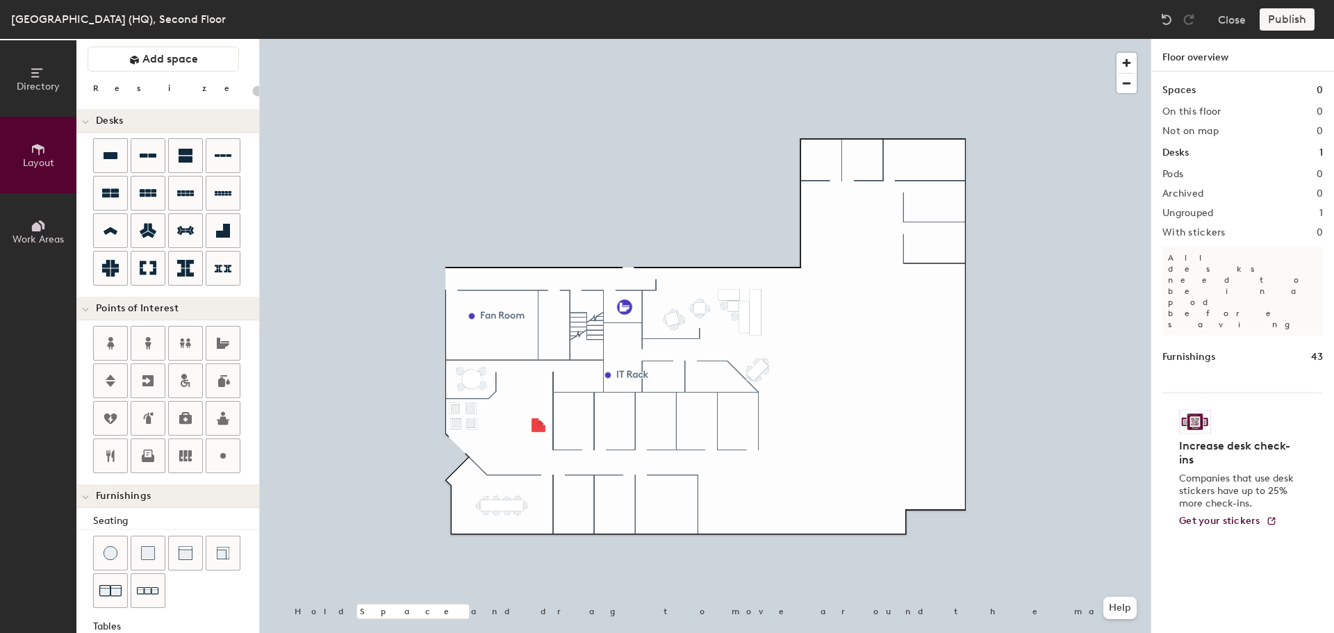
click at [533, 39] on div at bounding box center [705, 39] width 891 height 0
type input "100"
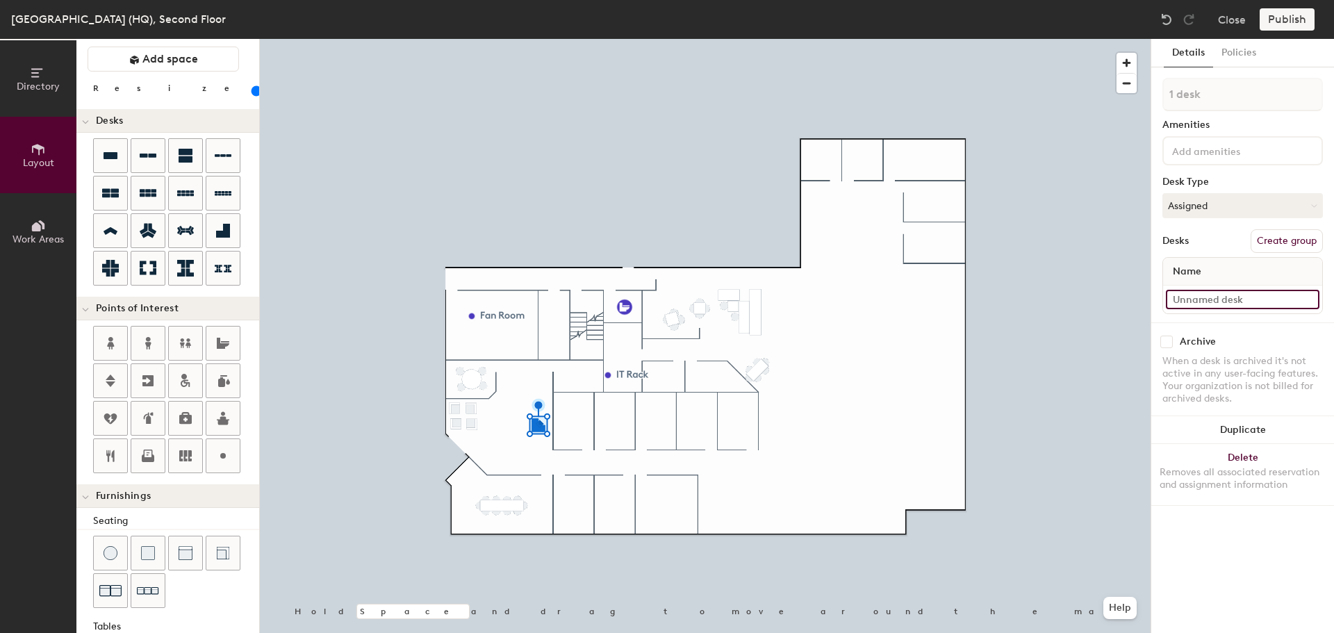
click at [1308, 298] on input at bounding box center [1243, 299] width 154 height 19
type input "Reception"
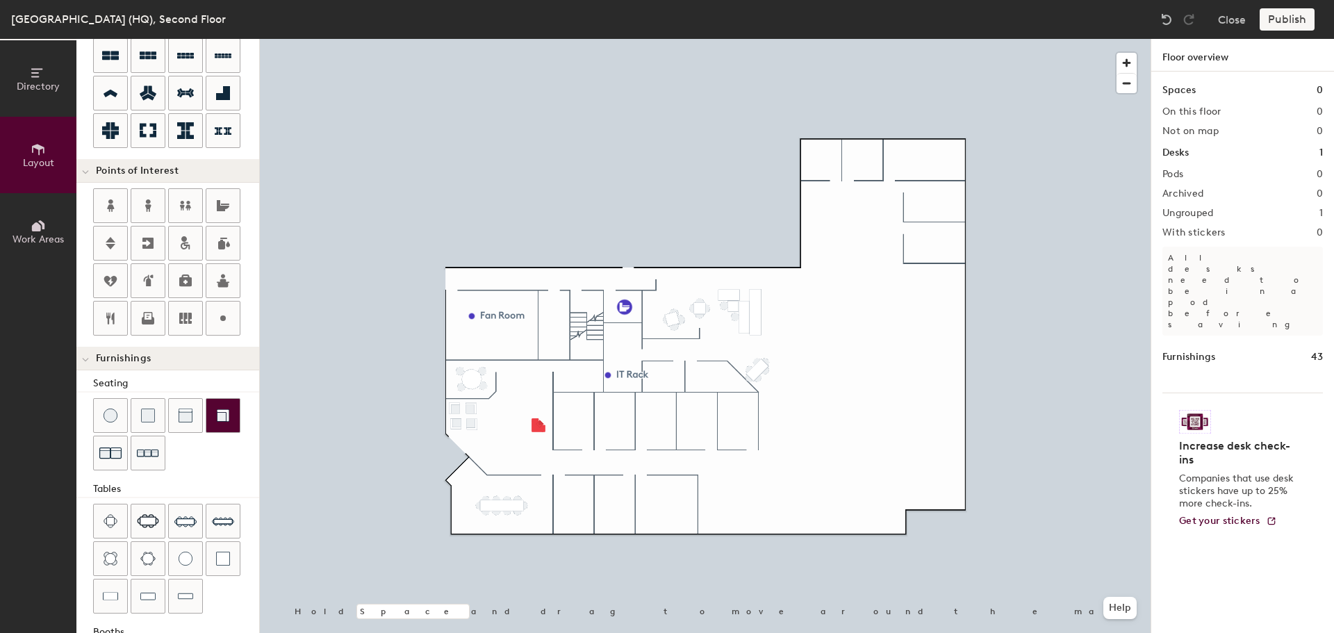
scroll to position [175, 0]
click at [156, 595] on div at bounding box center [147, 594] width 33 height 33
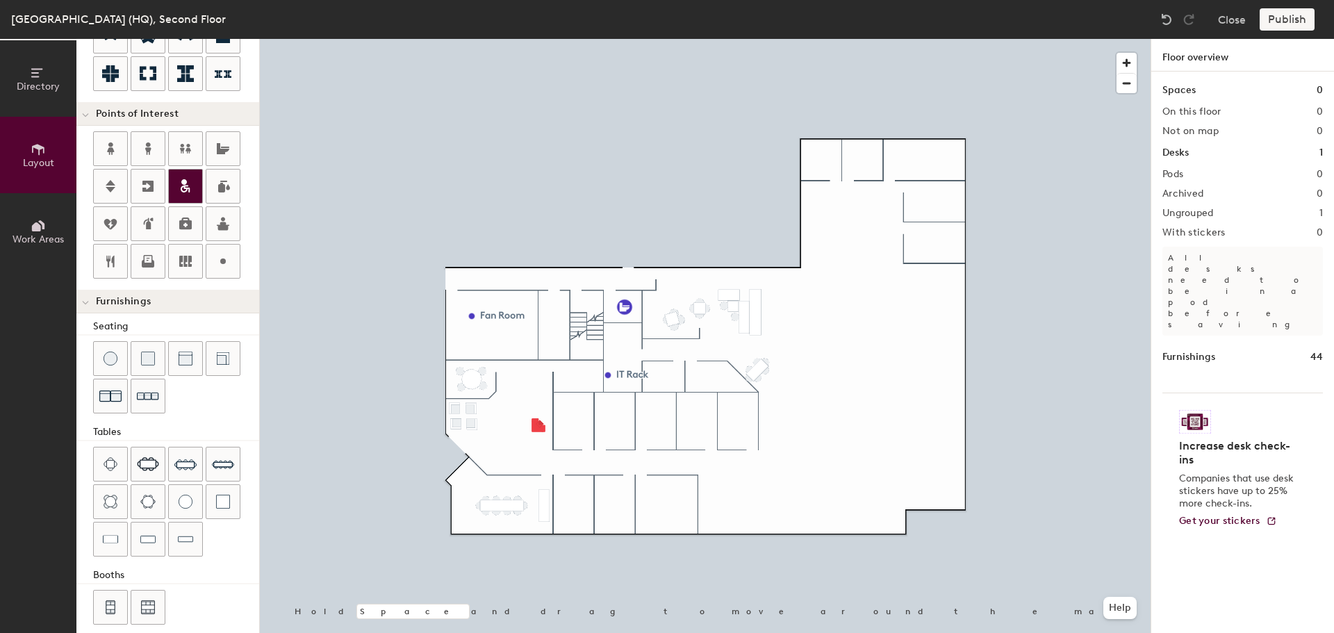
scroll to position [245, 0]
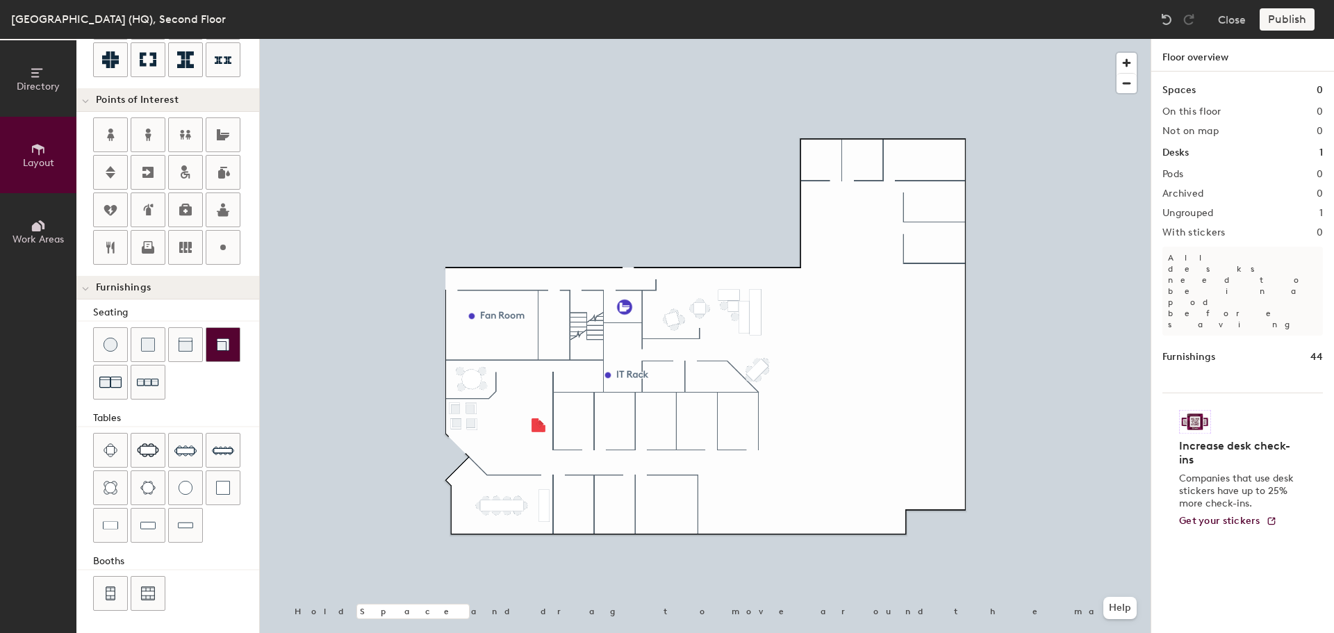
click at [229, 348] on img at bounding box center [223, 345] width 14 height 14
click at [224, 404] on div "Seating Tables Booths" at bounding box center [167, 459] width 183 height 308
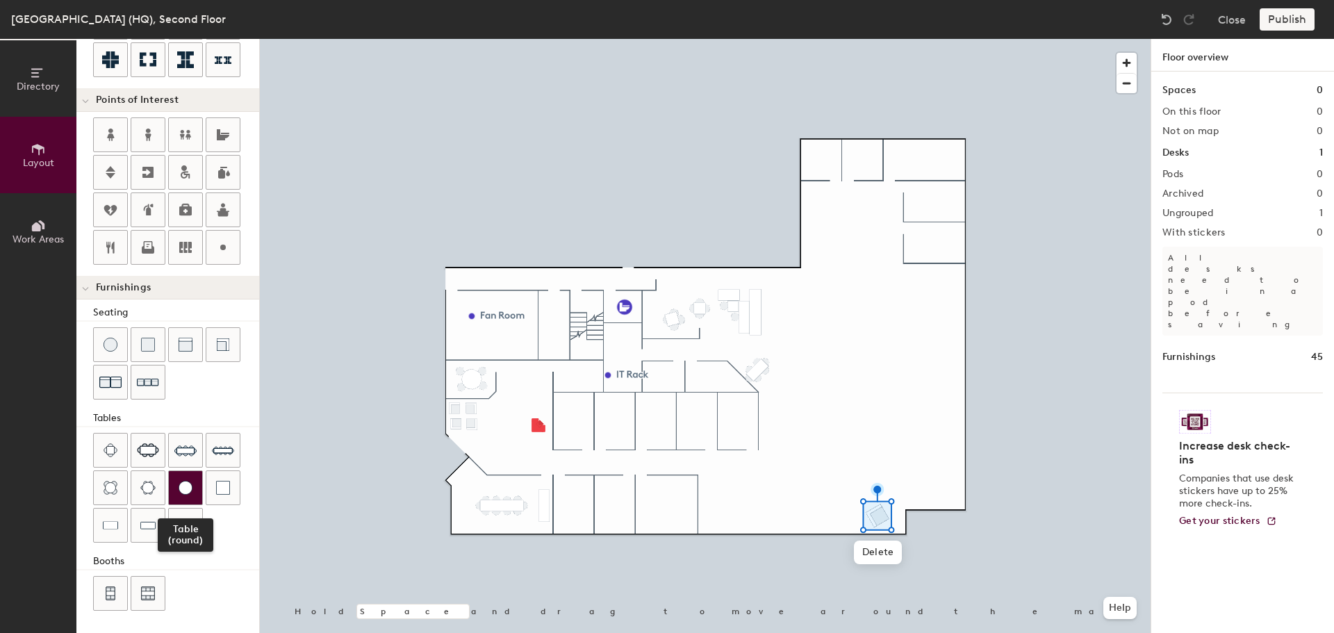
click at [187, 495] on div at bounding box center [185, 487] width 33 height 33
click at [908, 39] on div at bounding box center [705, 39] width 891 height 0
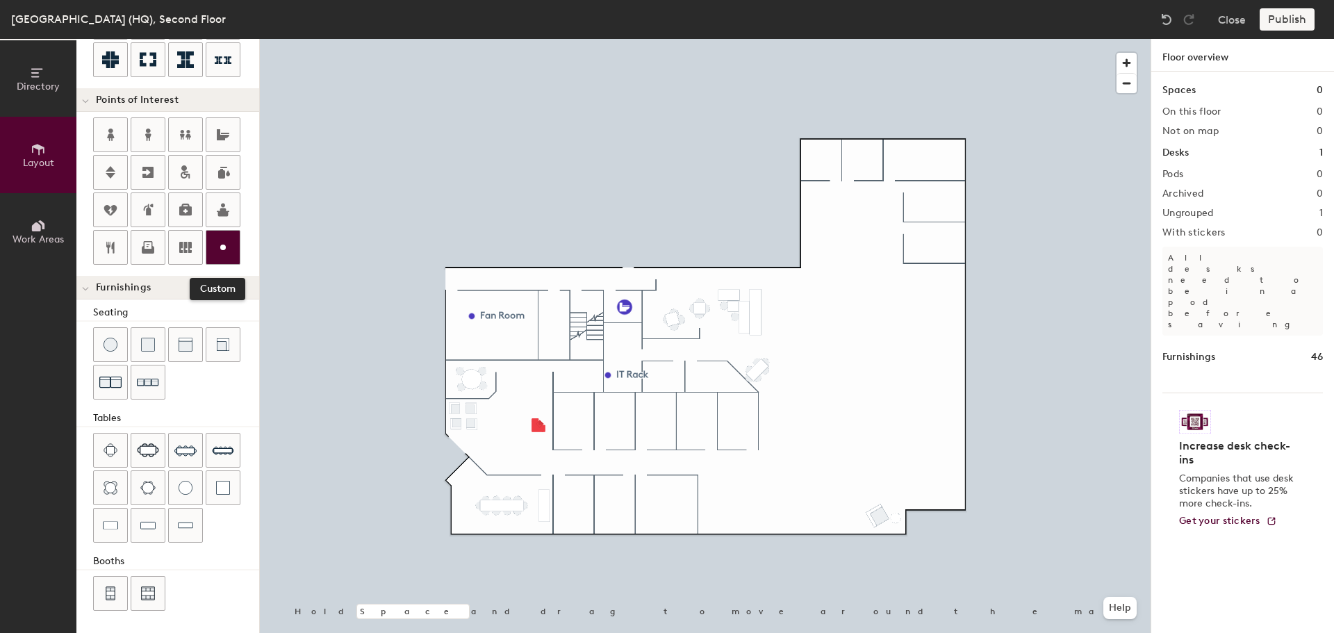
click at [221, 252] on icon at bounding box center [223, 247] width 17 height 17
type input "20"
type input "Storage"
click at [577, 404] on span "Done" at bounding box center [582, 409] width 41 height 24
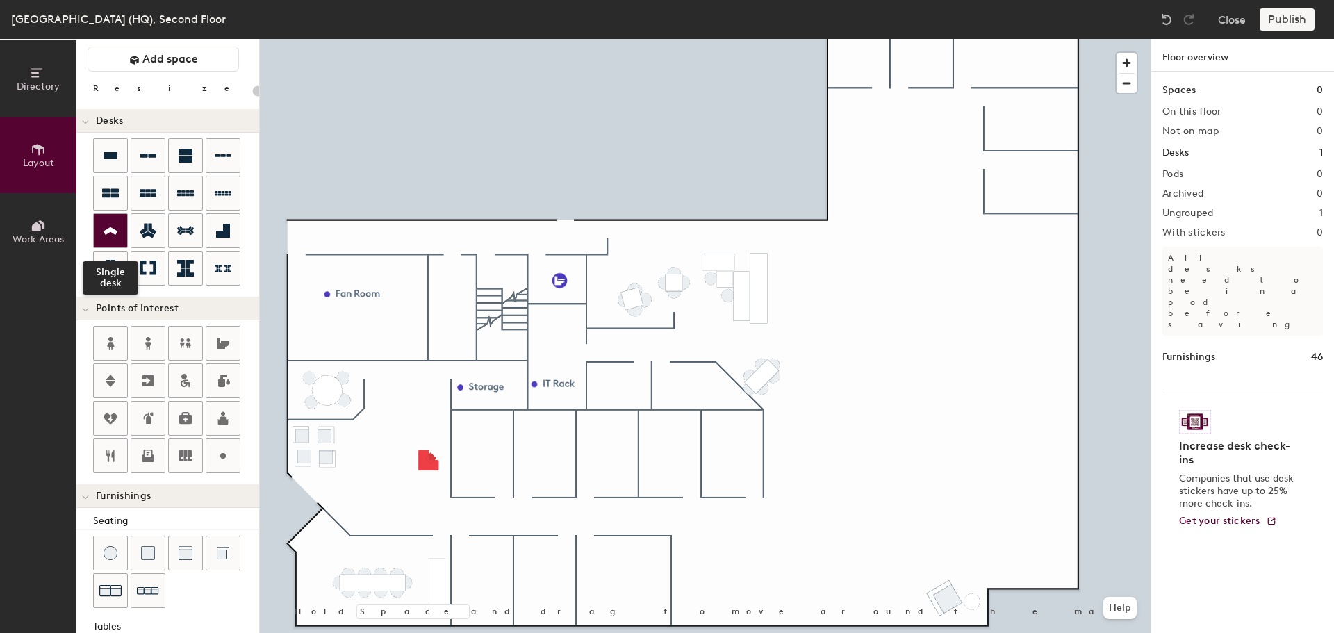
scroll to position [0, 0]
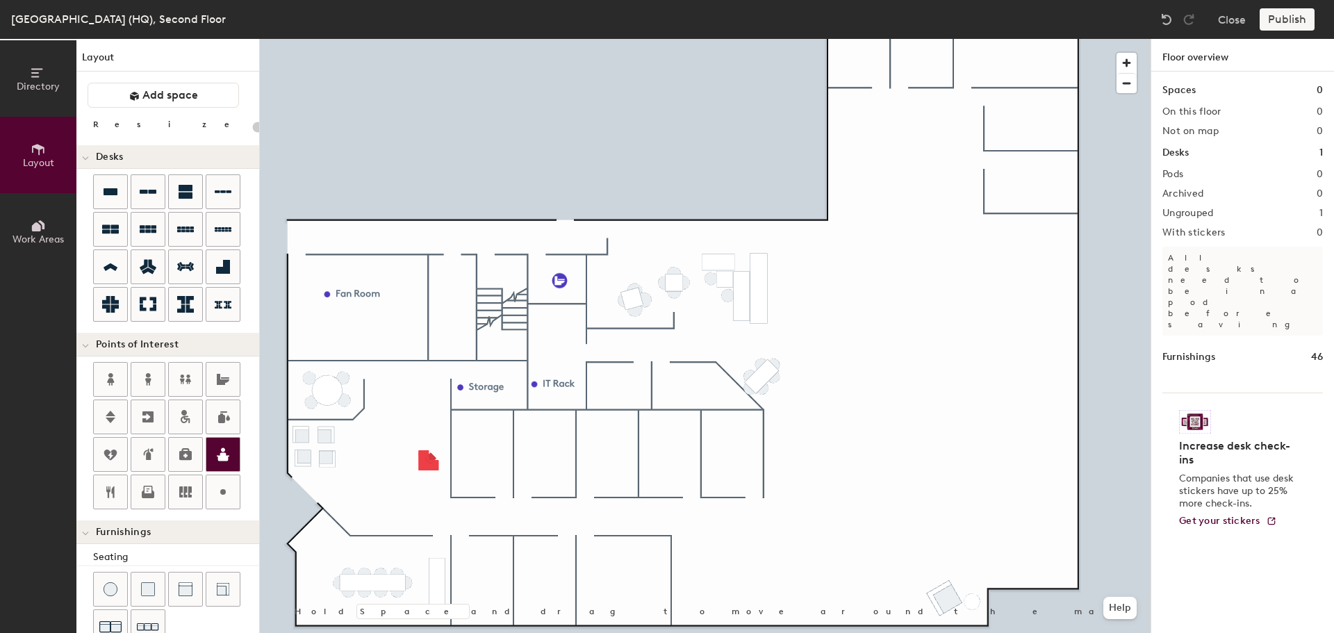
click at [229, 455] on icon at bounding box center [223, 454] width 17 height 17
click at [458, 462] on span "Done" at bounding box center [455, 464] width 41 height 24
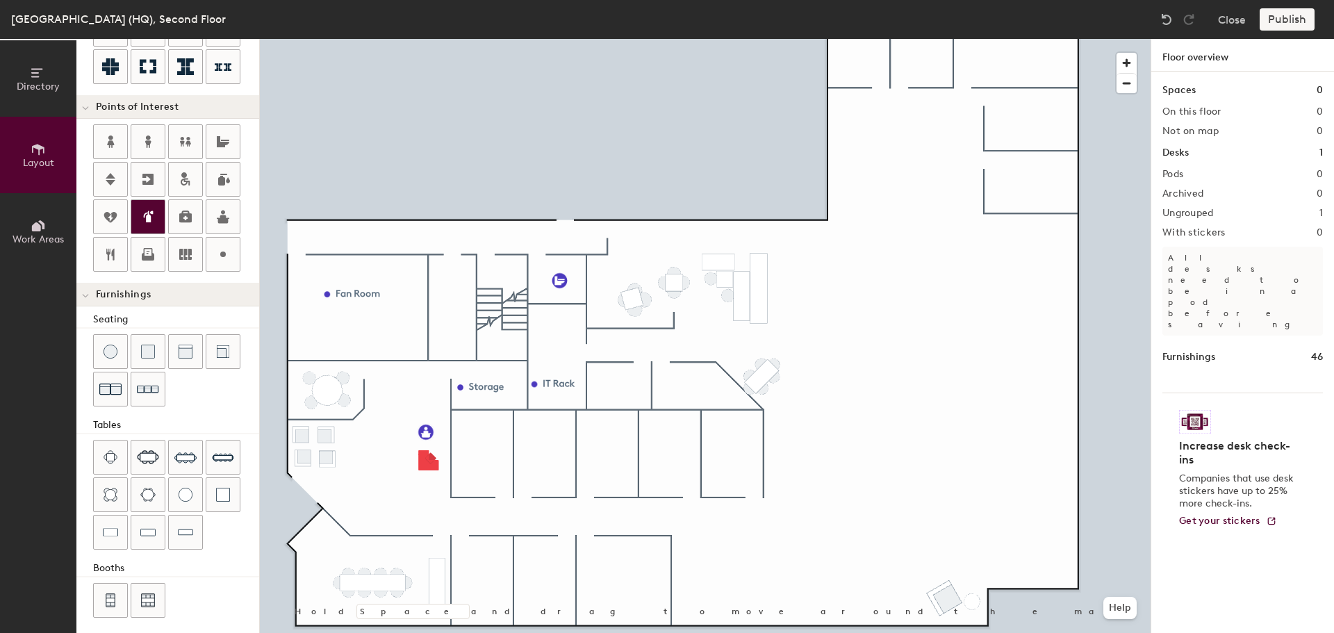
scroll to position [245, 0]
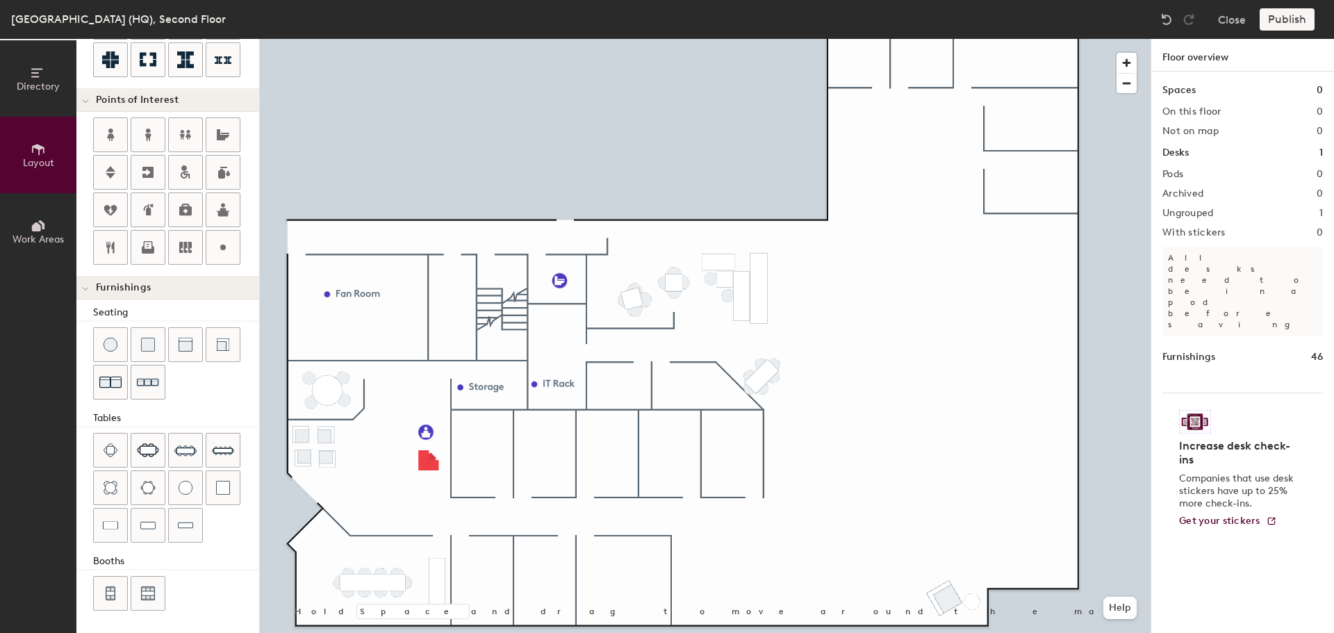
click at [631, 39] on div at bounding box center [705, 39] width 891 height 0
click at [630, 39] on div at bounding box center [705, 39] width 891 height 0
click at [835, 39] on div at bounding box center [705, 39] width 891 height 0
click at [316, 39] on div at bounding box center [705, 39] width 891 height 0
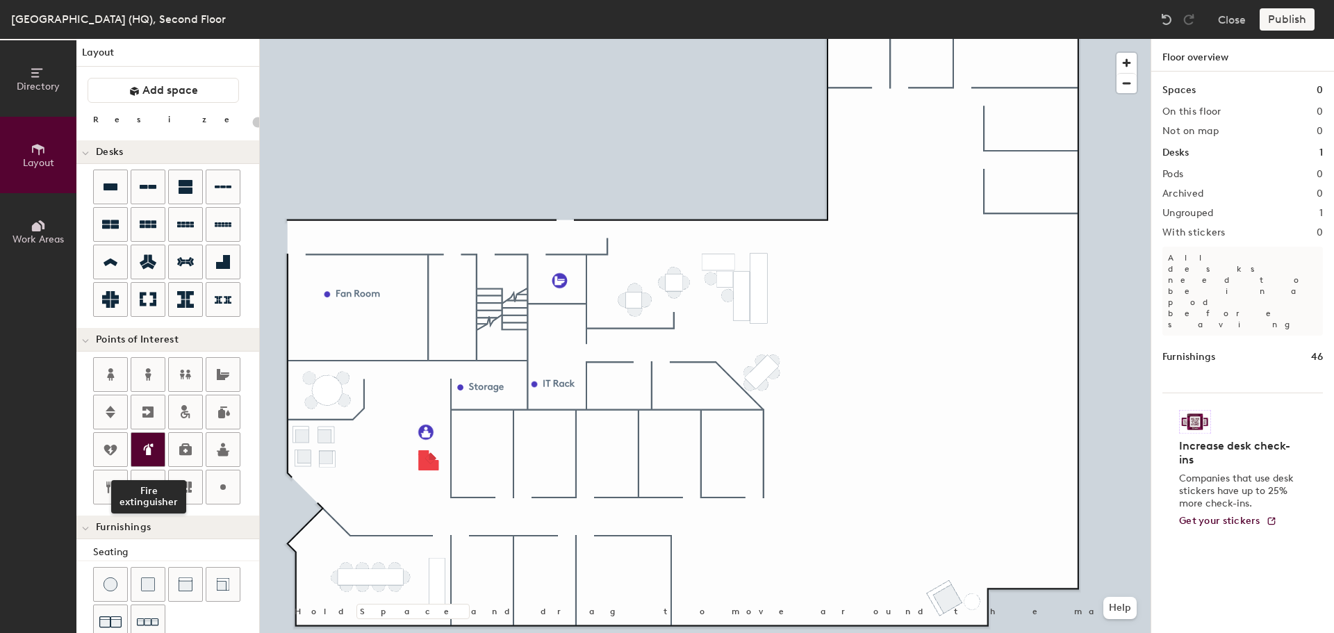
scroll to position [0, 0]
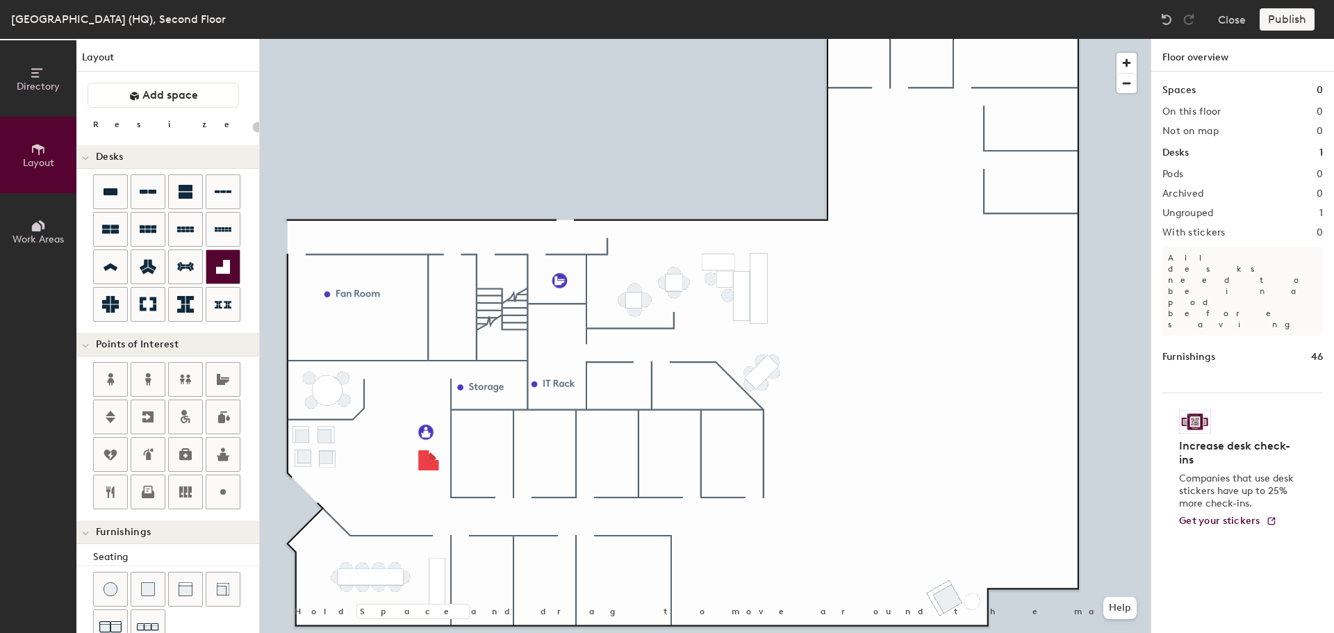
click at [222, 264] on icon at bounding box center [223, 266] width 17 height 17
type input "20"
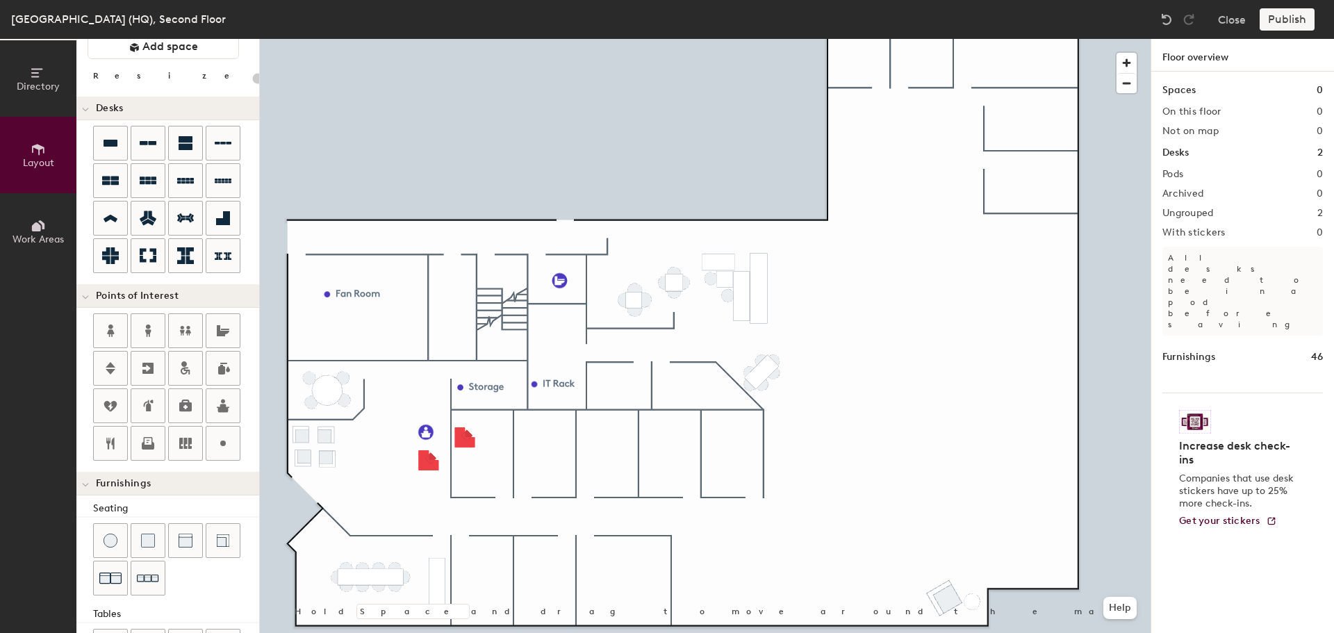
scroll to position [69, 0]
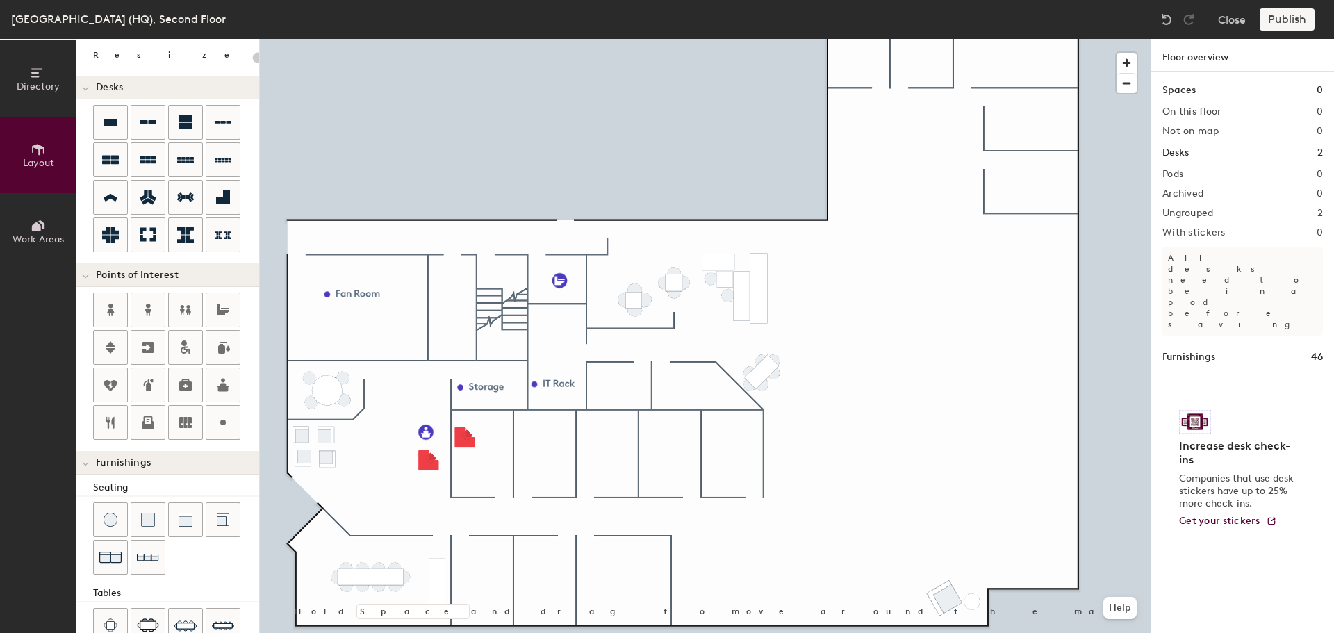
click at [1181, 175] on h2 "Pods" at bounding box center [1172, 174] width 21 height 11
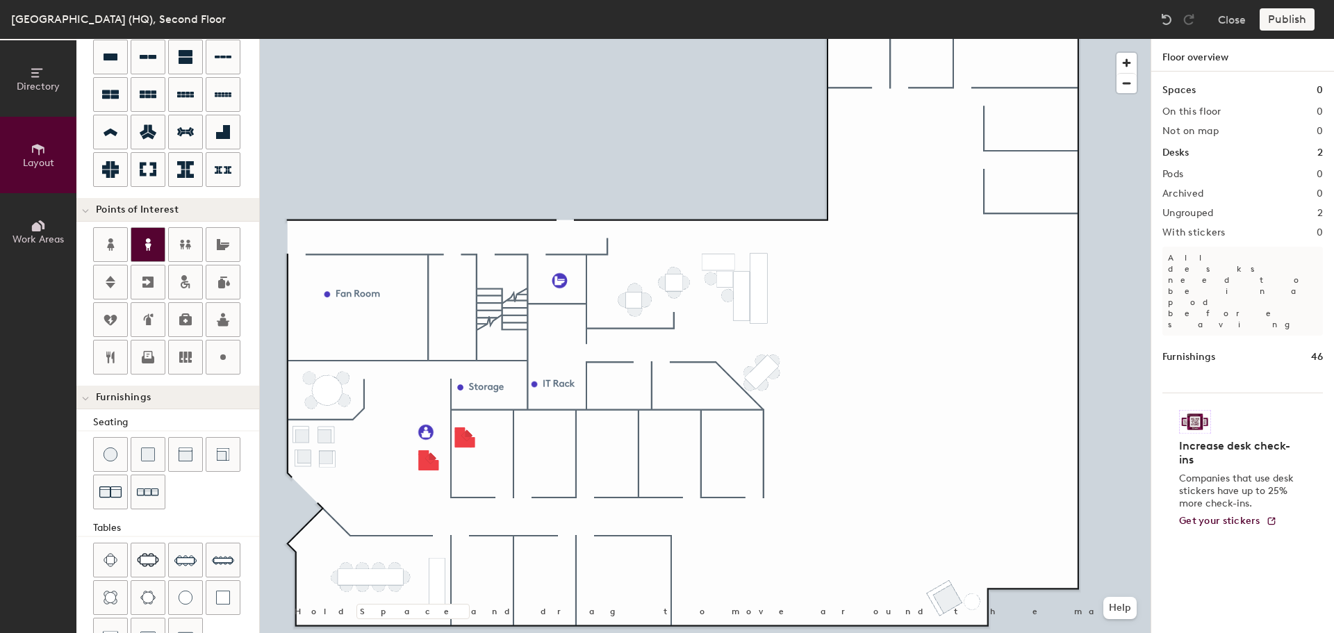
scroll to position [0, 0]
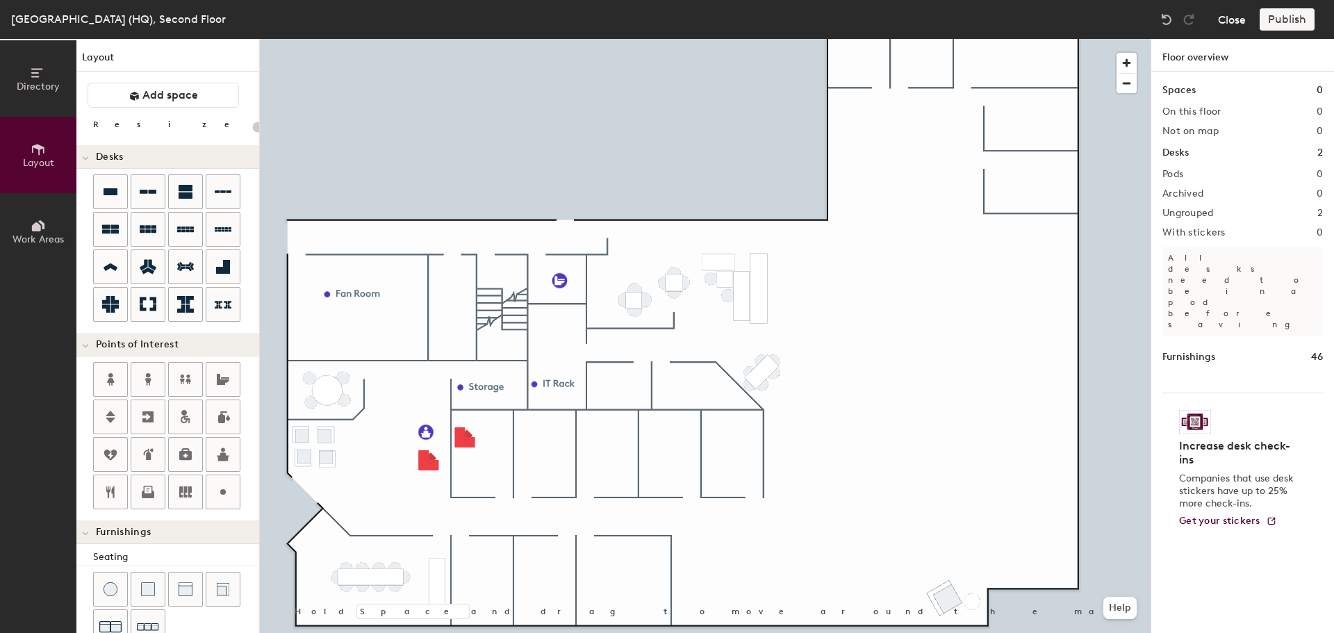
click at [1230, 24] on button "Close" at bounding box center [1232, 19] width 28 height 22
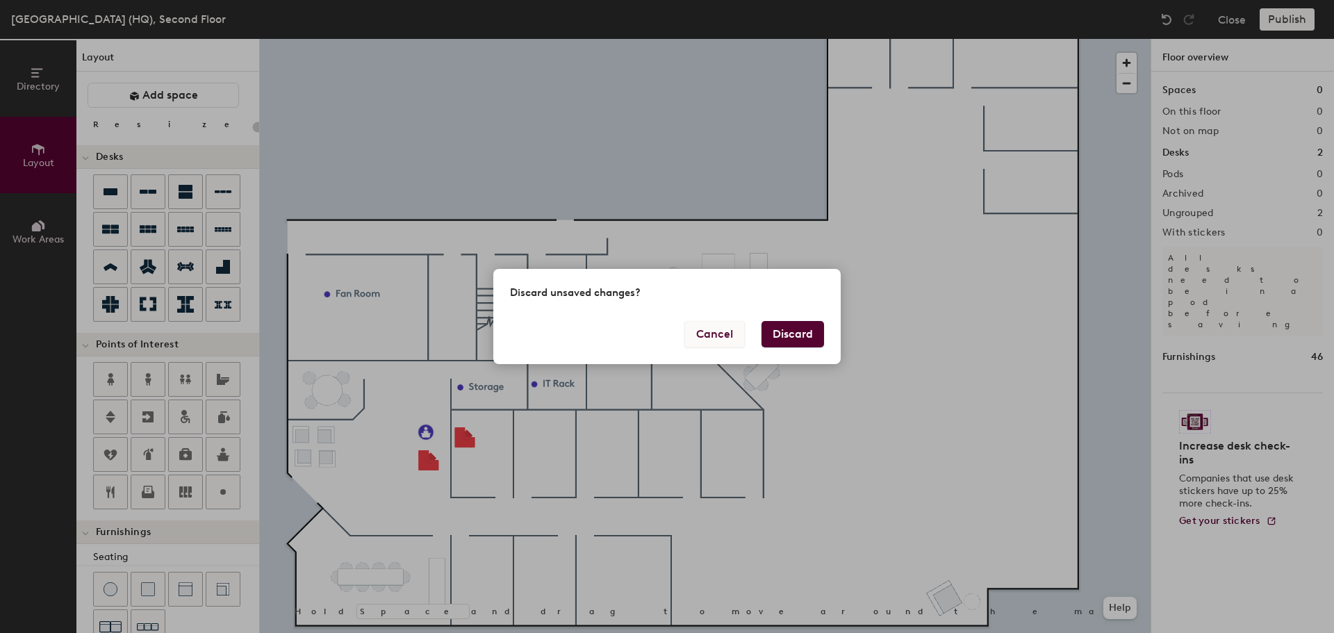
click at [700, 334] on button "Cancel" at bounding box center [714, 334] width 60 height 26
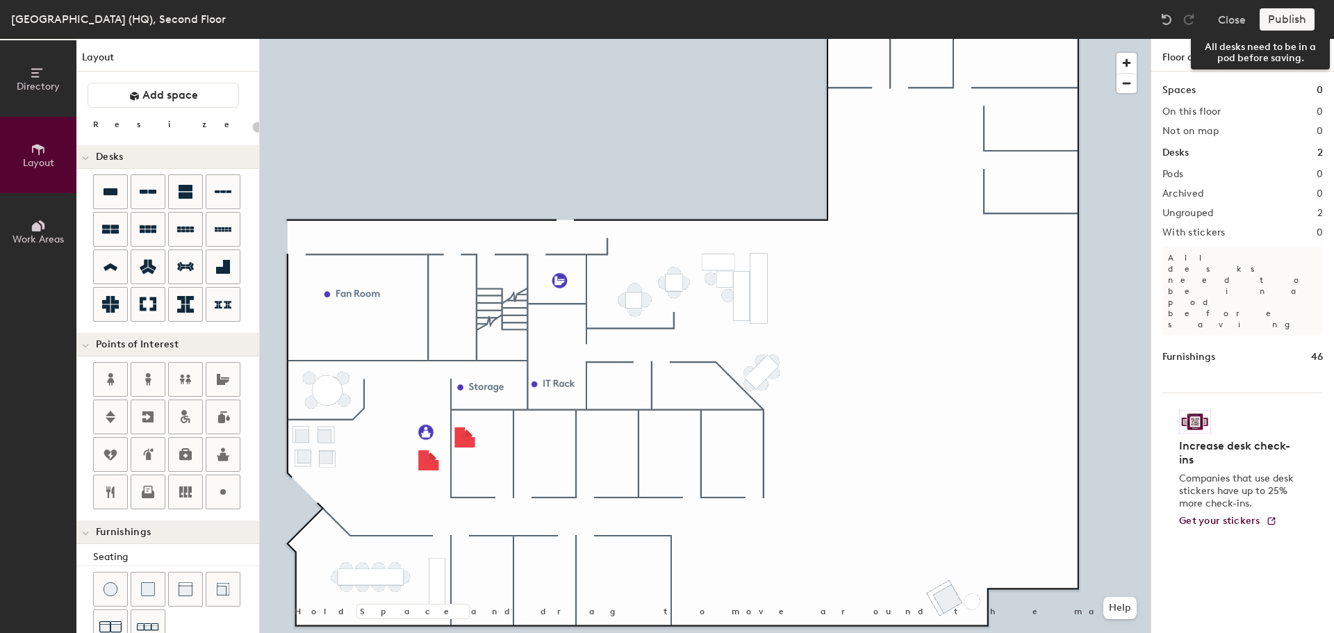
click at [1294, 14] on div "Publish" at bounding box center [1290, 19] width 63 height 22
click at [1293, 25] on div "Publish" at bounding box center [1290, 19] width 63 height 22
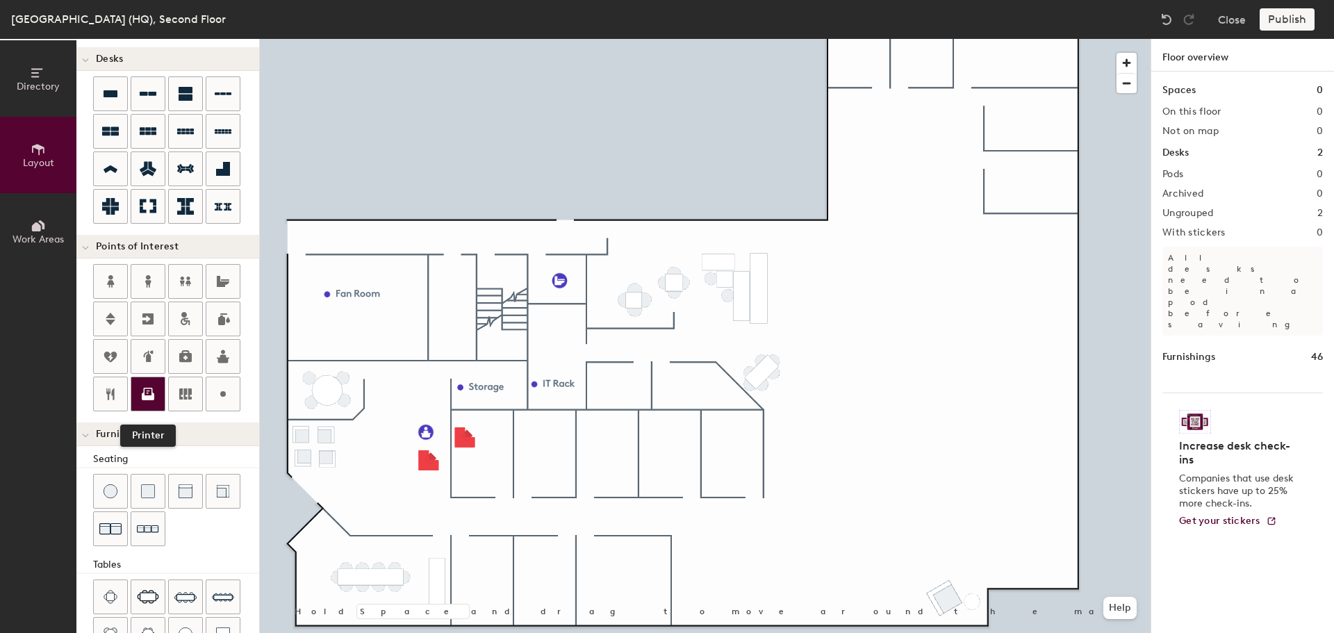
scroll to position [245, 0]
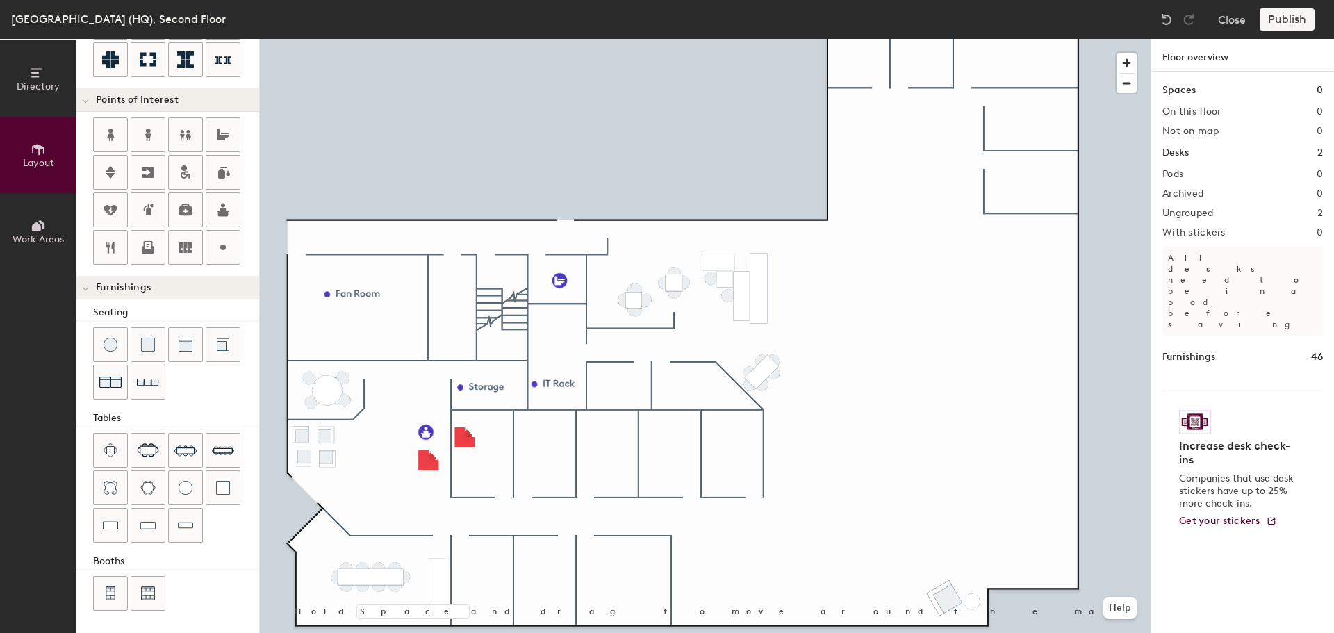
click at [32, 238] on span "Work Areas" at bounding box center [38, 239] width 51 height 12
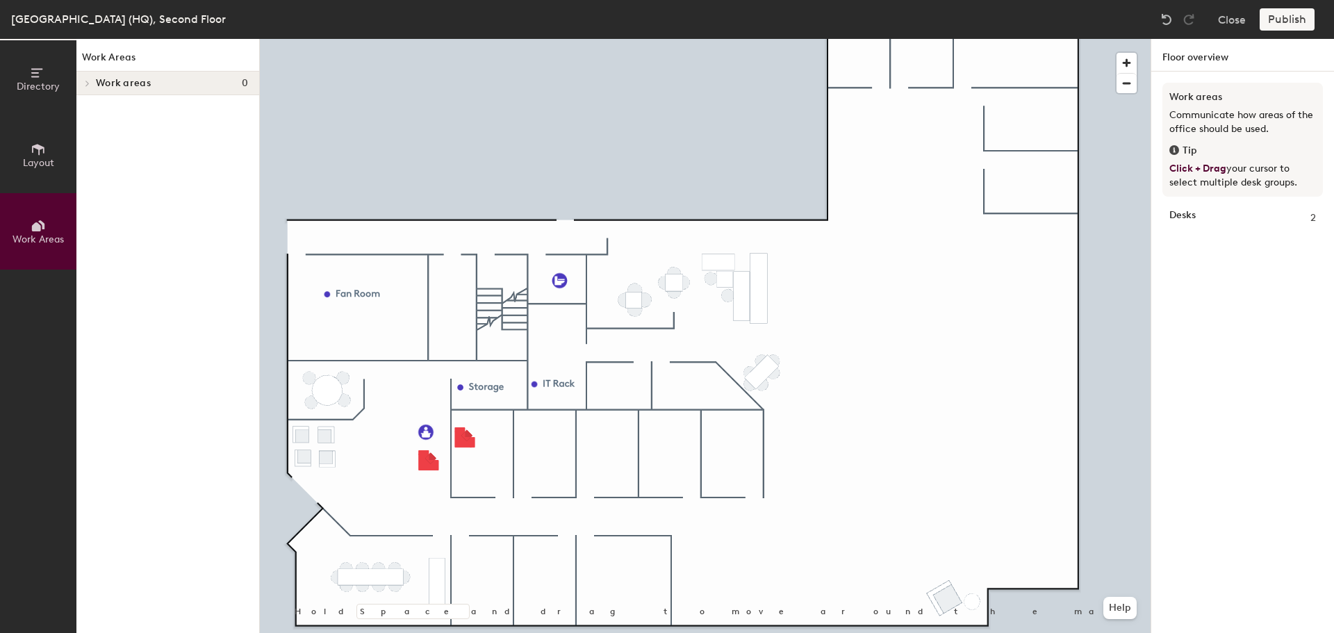
scroll to position [0, 0]
click at [39, 155] on icon at bounding box center [38, 149] width 15 height 15
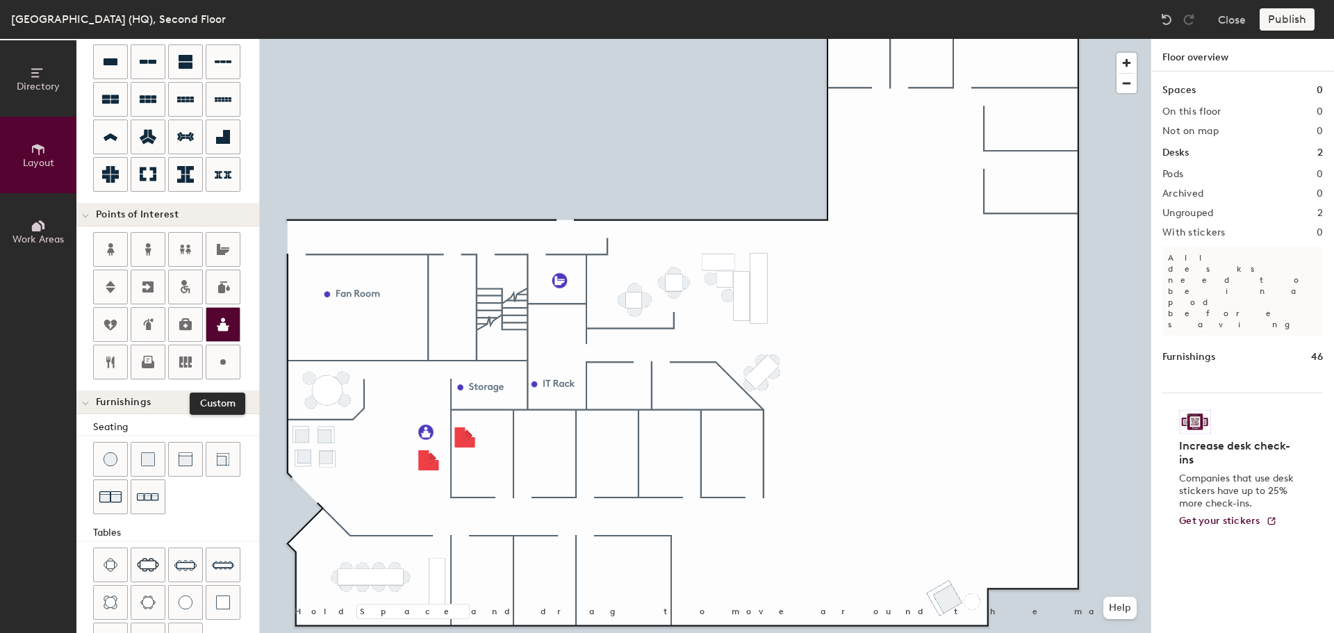
scroll to position [139, 0]
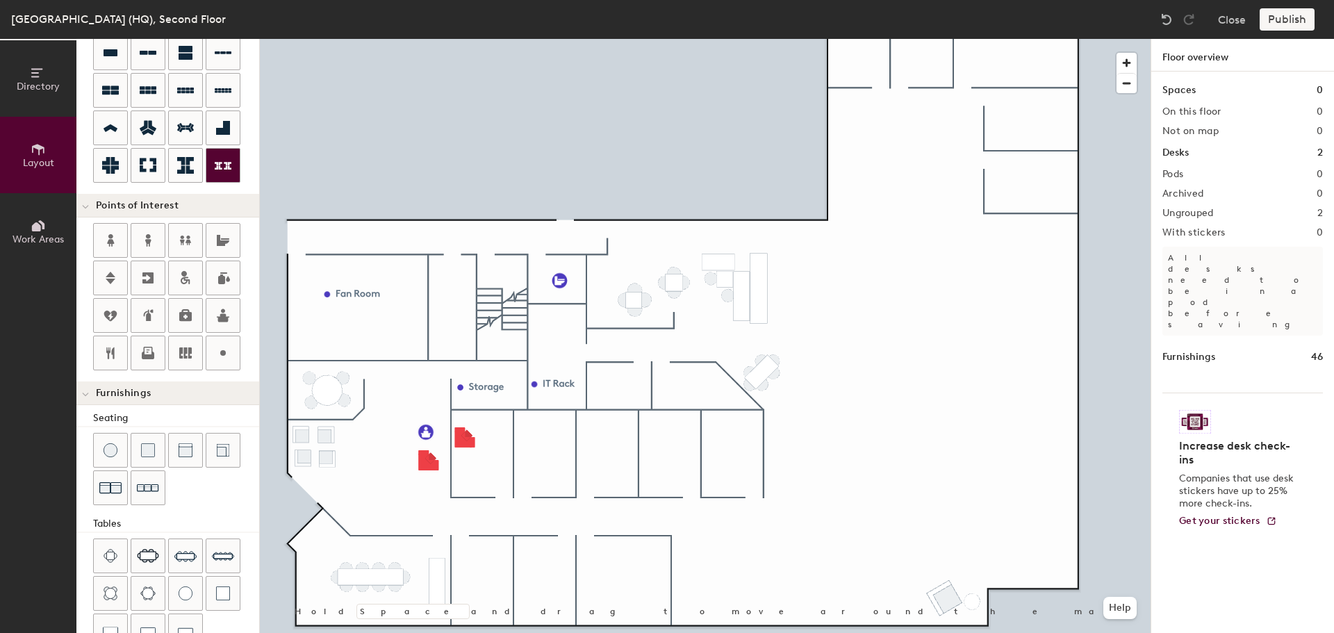
click at [701, 39] on div at bounding box center [705, 39] width 891 height 0
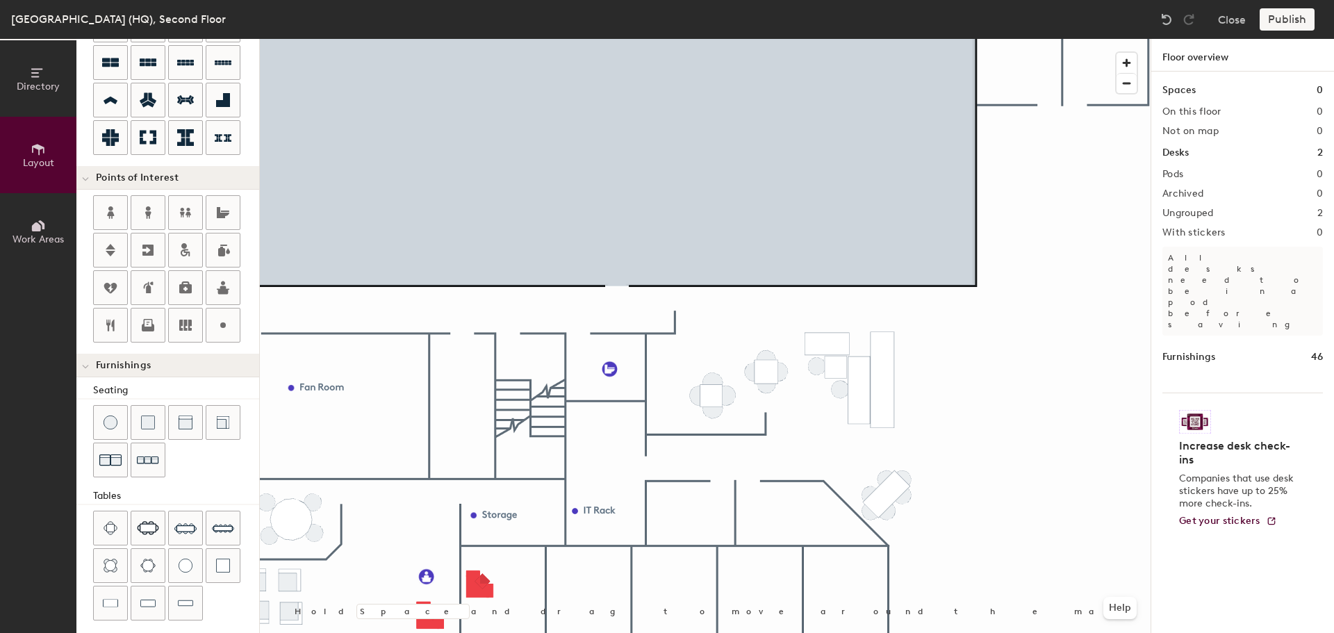
scroll to position [106, 0]
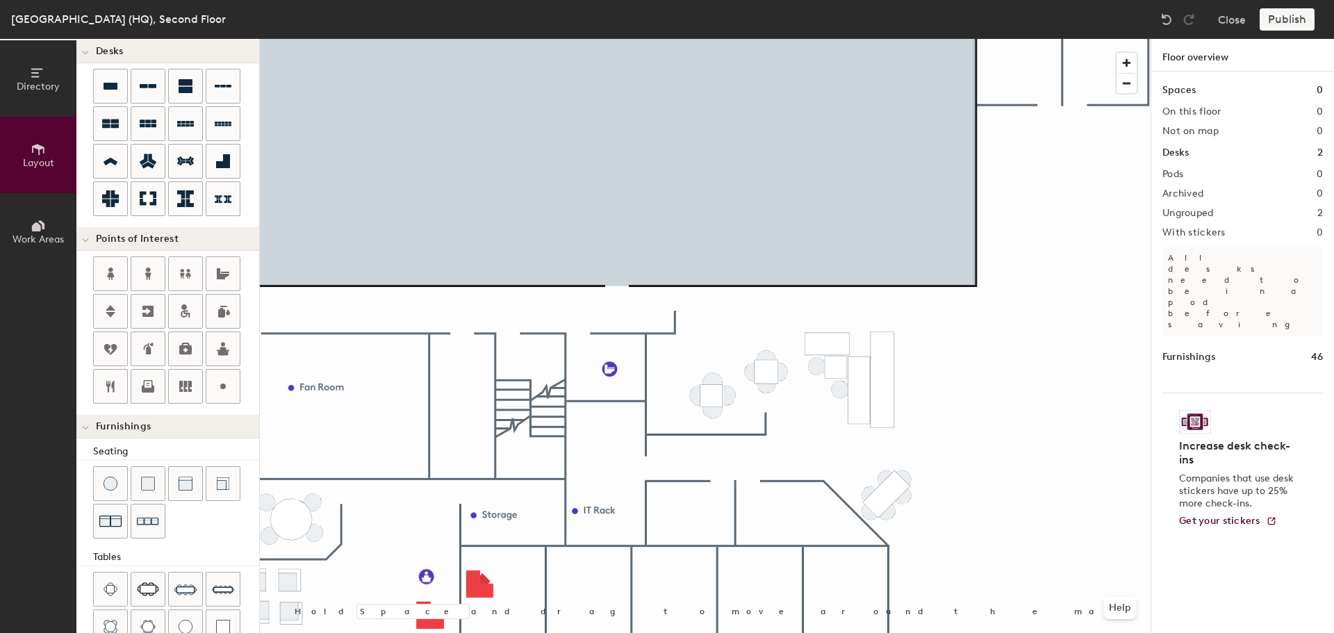
click at [32, 224] on icon at bounding box center [38, 225] width 15 height 15
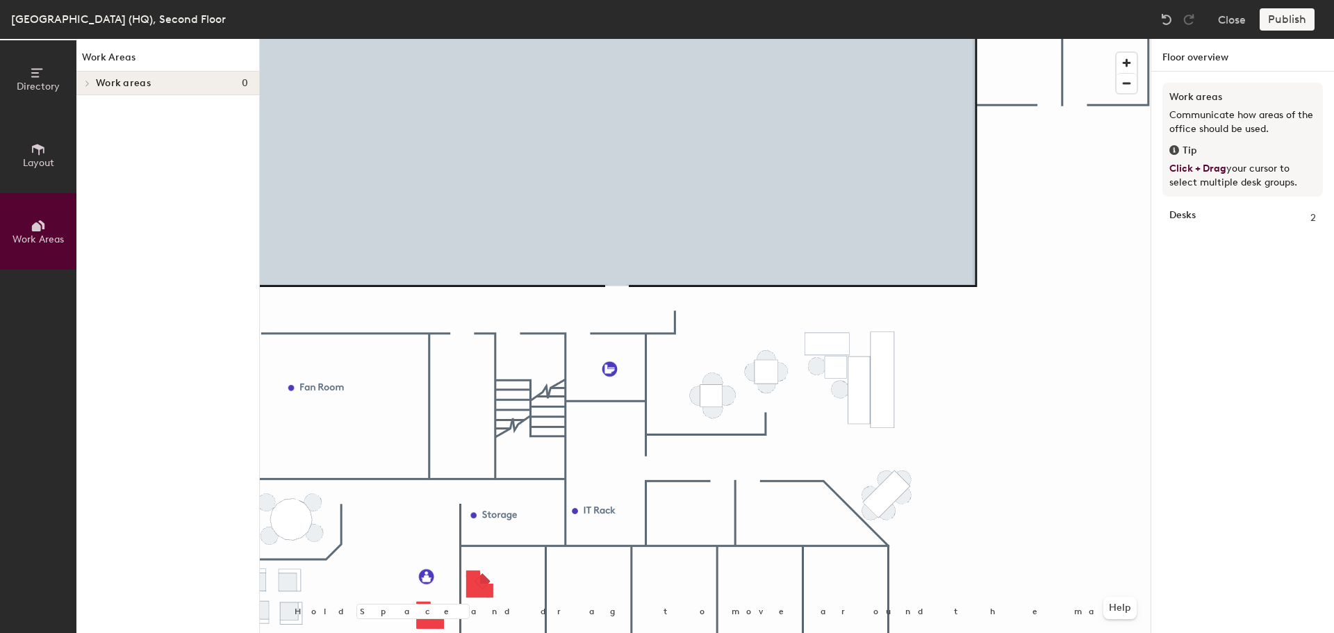
scroll to position [0, 0]
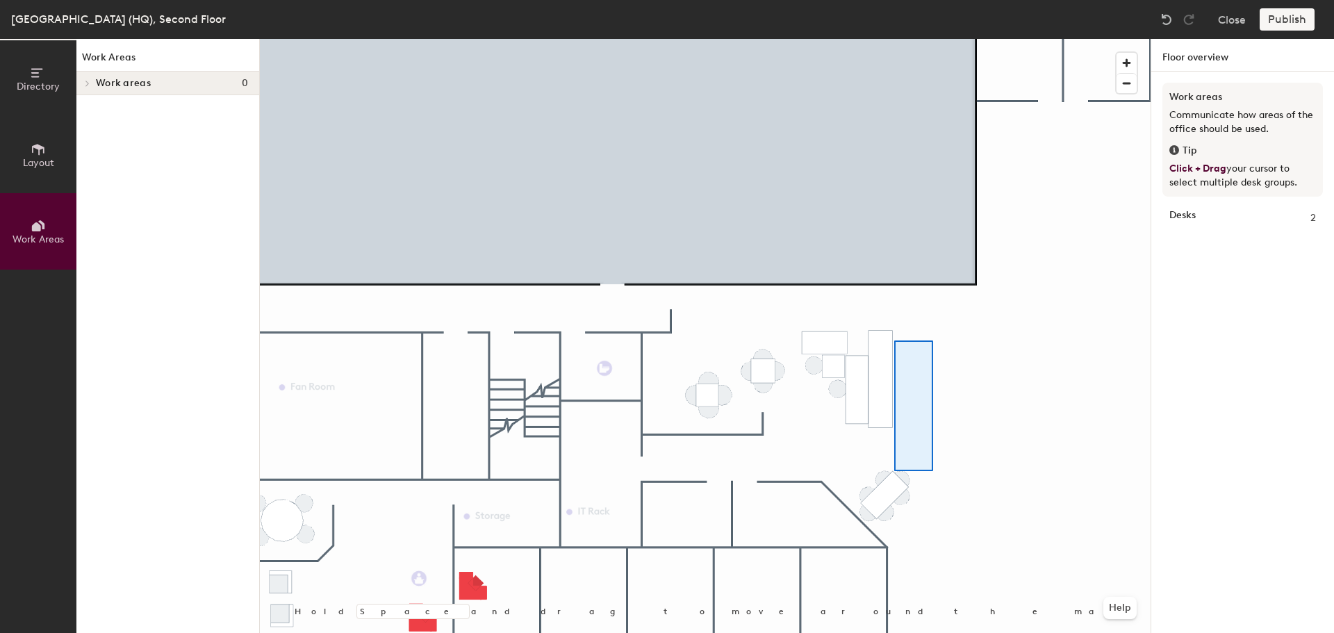
click at [894, 39] on div at bounding box center [705, 39] width 891 height 0
click at [31, 151] on icon at bounding box center [38, 149] width 15 height 15
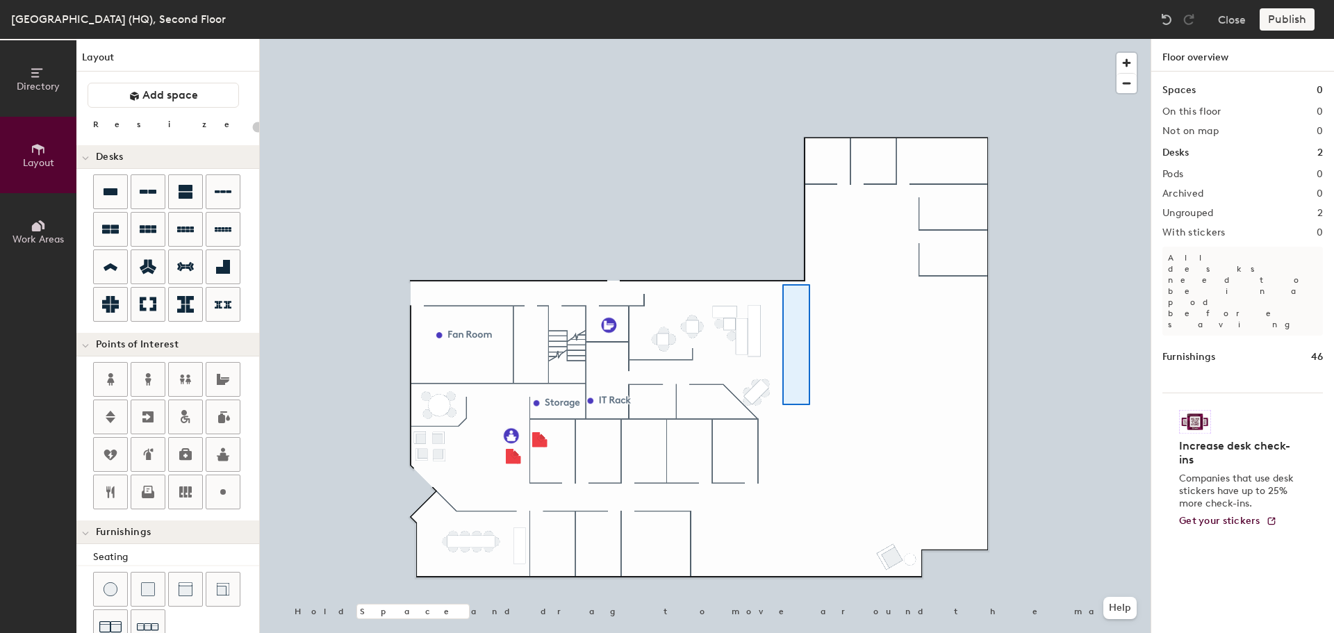
click at [782, 39] on div at bounding box center [705, 39] width 891 height 0
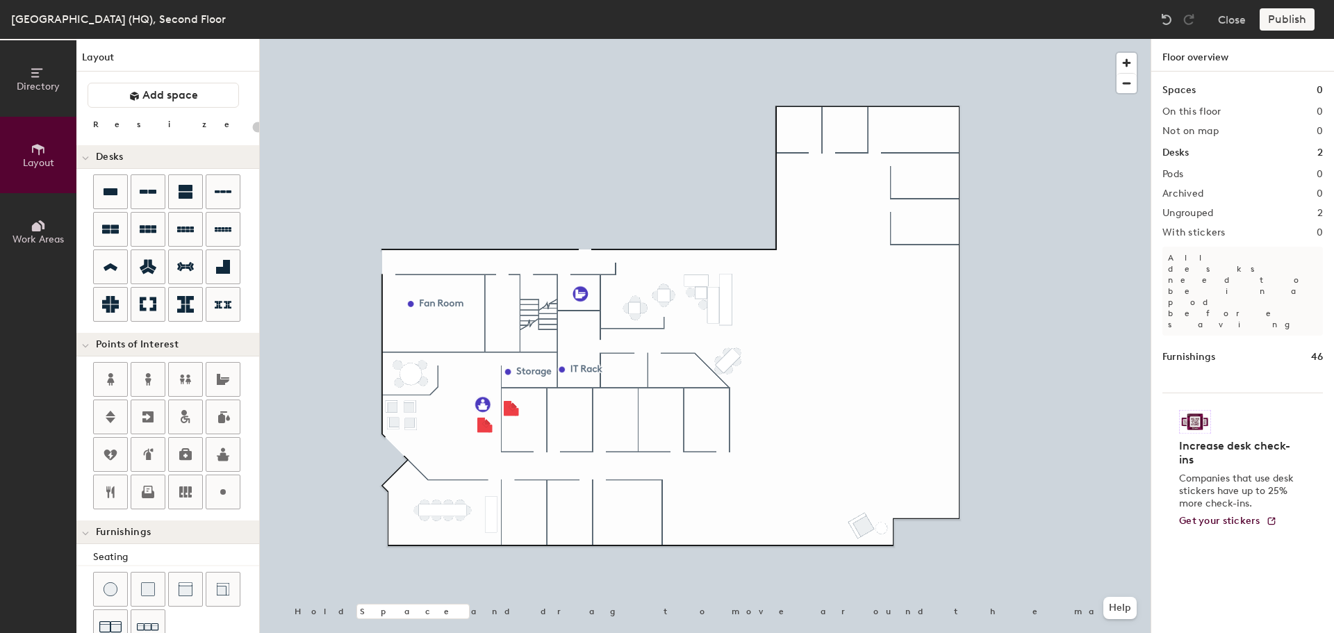
click at [1183, 172] on h2 "Pods" at bounding box center [1172, 174] width 21 height 11
click at [1317, 149] on h1 "2" at bounding box center [1320, 152] width 6 height 15
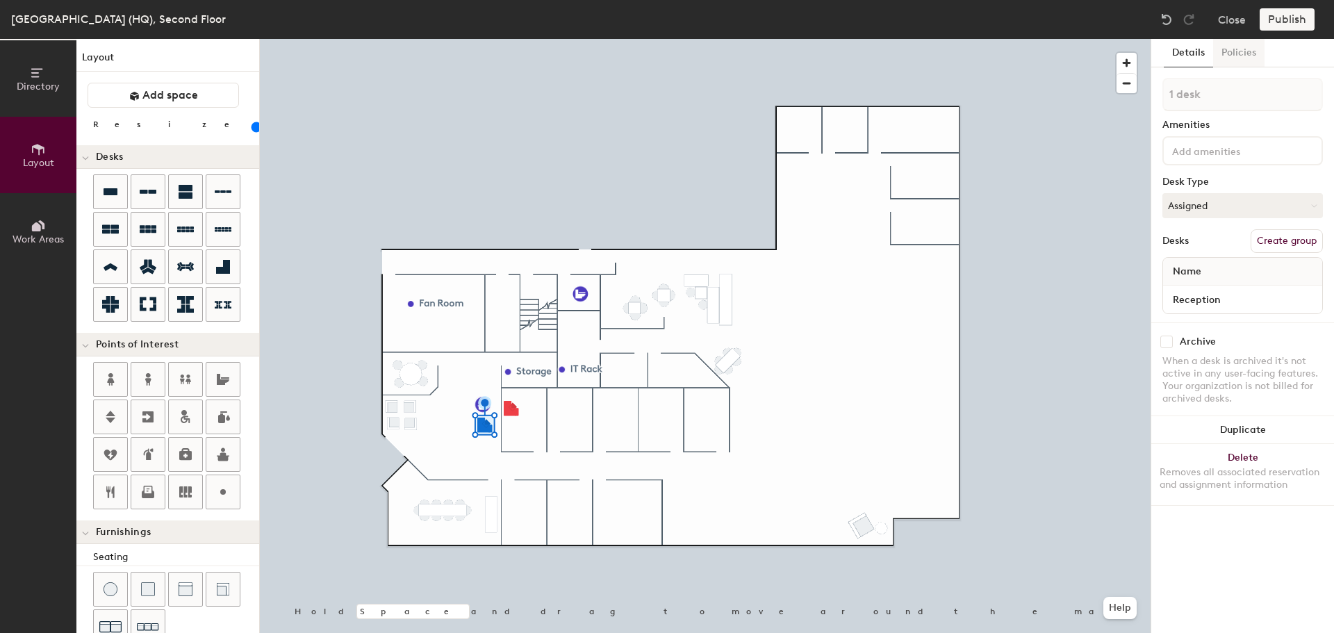
click at [1236, 57] on button "Policies" at bounding box center [1238, 53] width 51 height 28
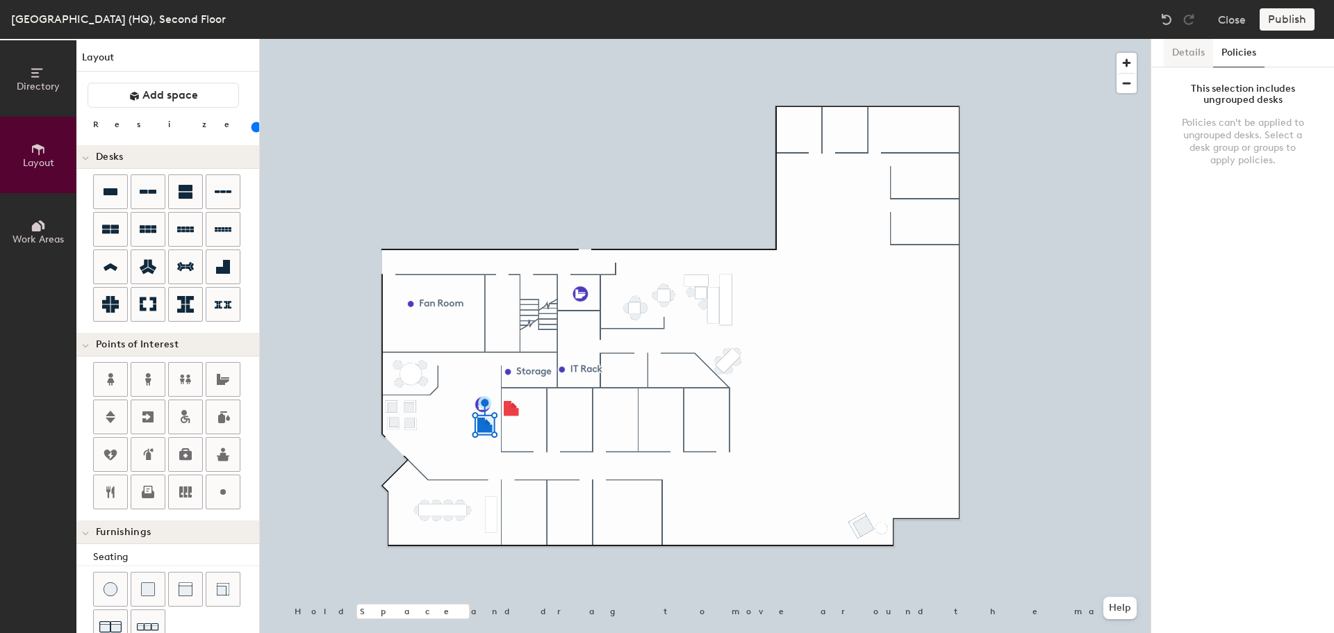
click at [1196, 53] on button "Details" at bounding box center [1188, 53] width 49 height 28
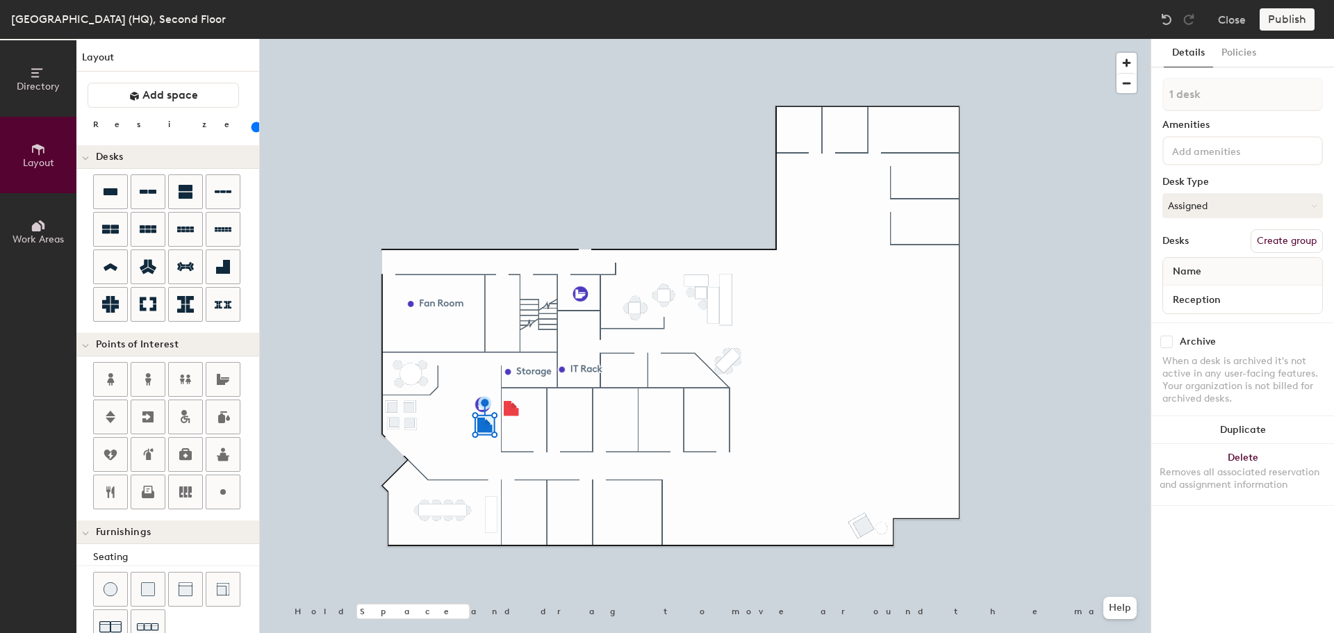
click at [1290, 238] on button "Create group" at bounding box center [1286, 241] width 72 height 24
click at [1300, 245] on button "Create group" at bounding box center [1286, 241] width 72 height 24
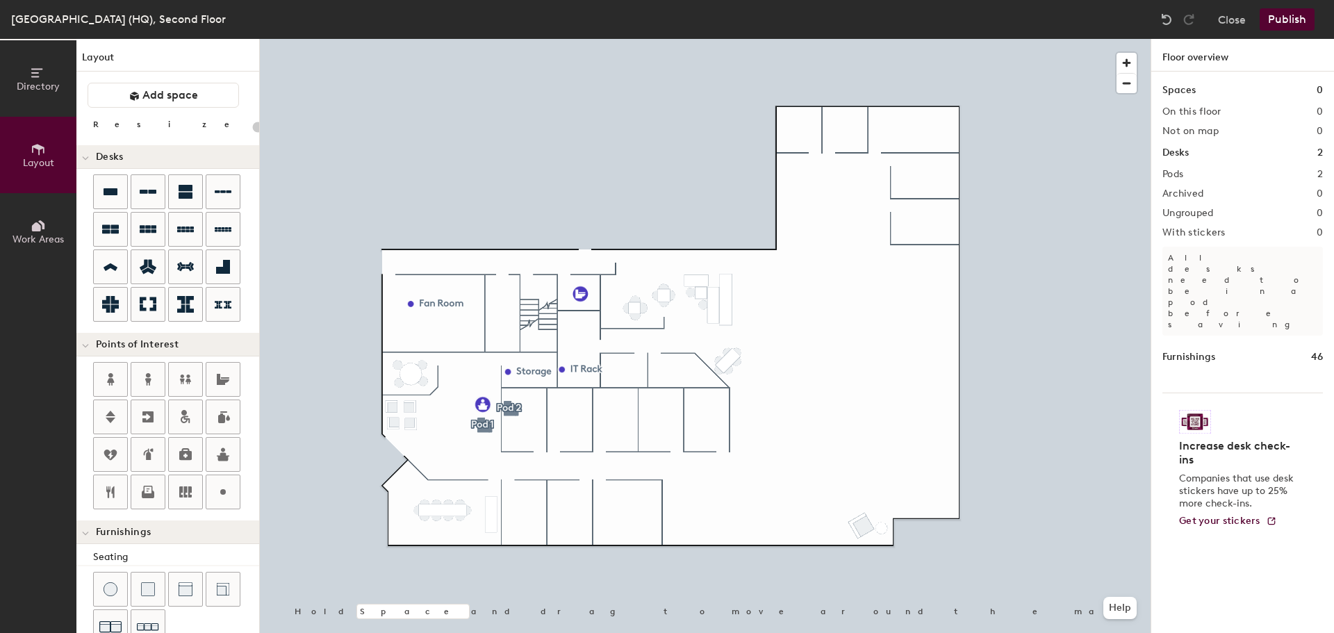
click at [1301, 20] on button "Publish" at bounding box center [1286, 19] width 55 height 22
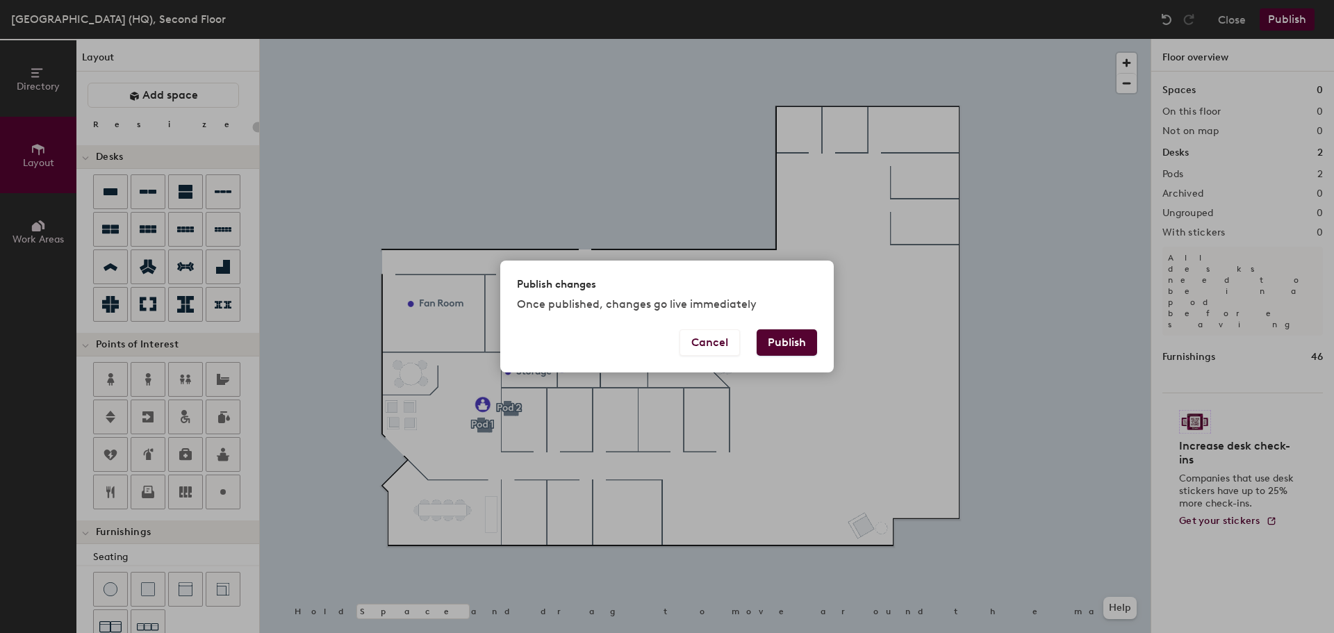
click at [801, 347] on button "Publish" at bounding box center [786, 342] width 60 height 26
type input "20"
